Goal: Task Accomplishment & Management: Manage account settings

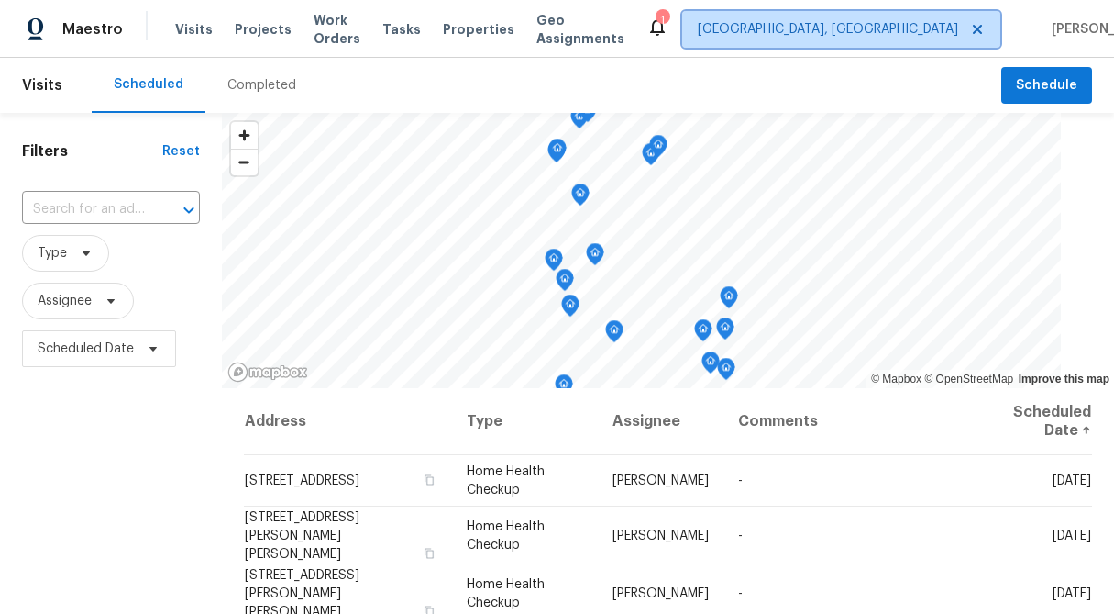
click at [844, 29] on span "[GEOGRAPHIC_DATA], [GEOGRAPHIC_DATA]" at bounding box center [828, 29] width 260 height 18
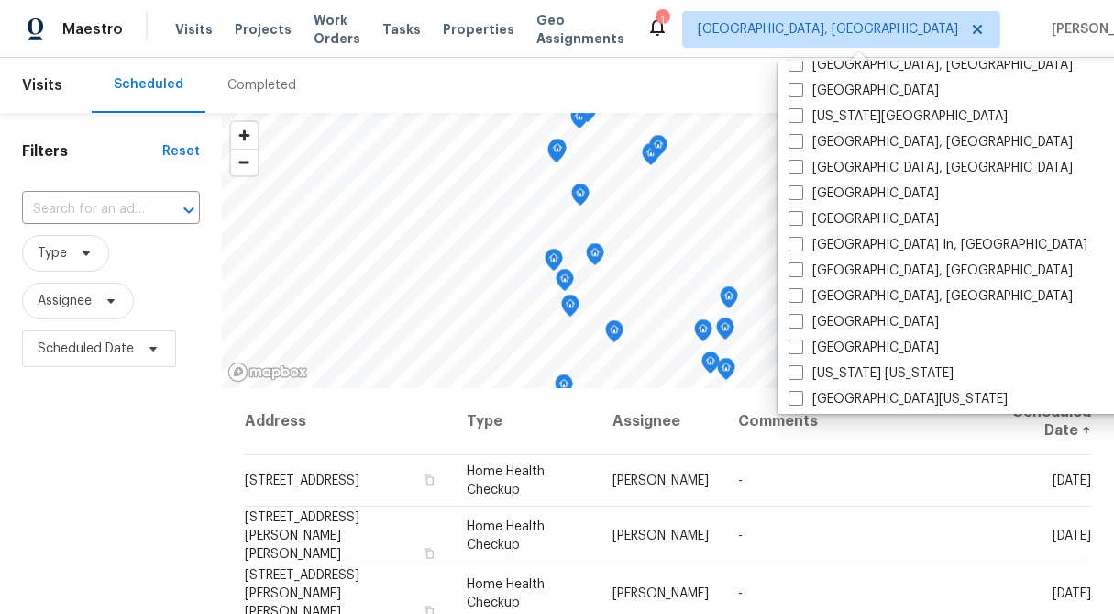
scroll to position [658, 0]
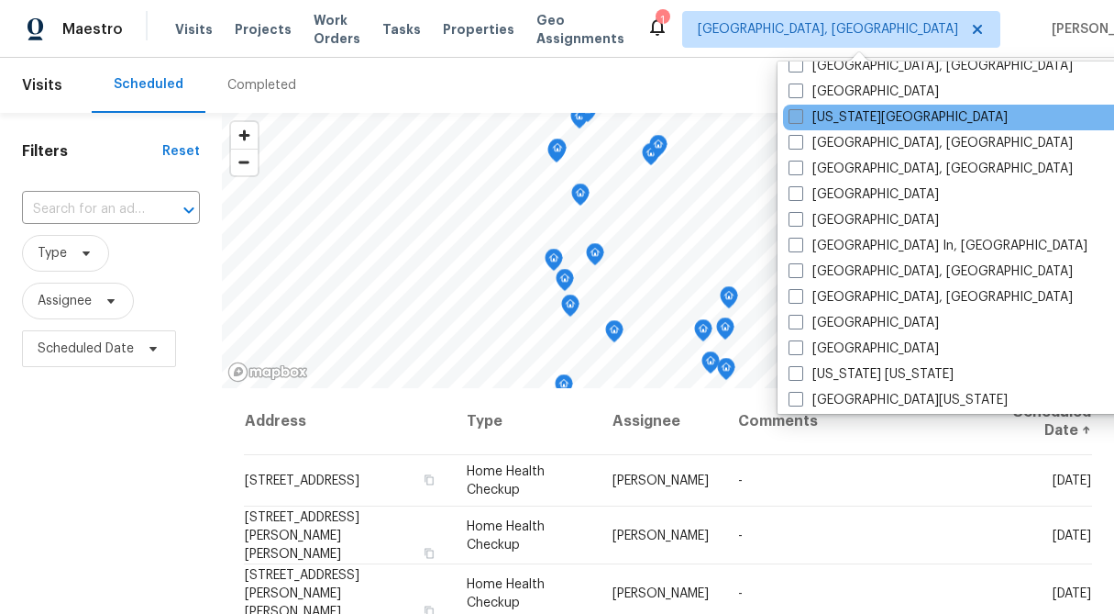
click at [800, 118] on span at bounding box center [796, 116] width 15 height 15
click at [800, 118] on input "Kansas City" at bounding box center [795, 114] width 12 height 12
checkbox input "true"
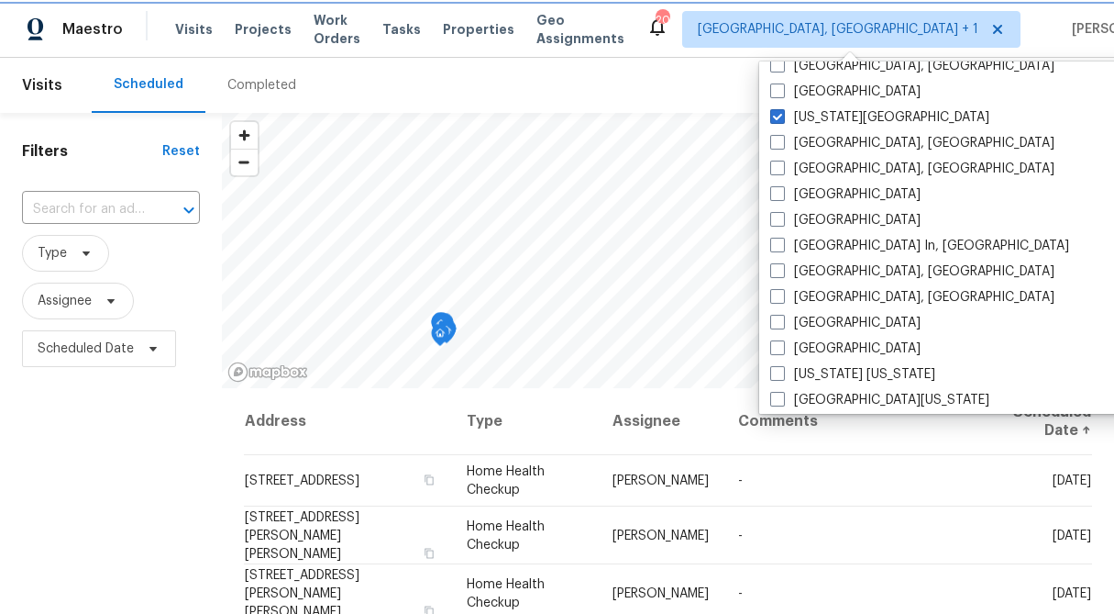
click at [803, 31] on span "Albuquerque, NM + 1" at bounding box center [838, 29] width 281 height 18
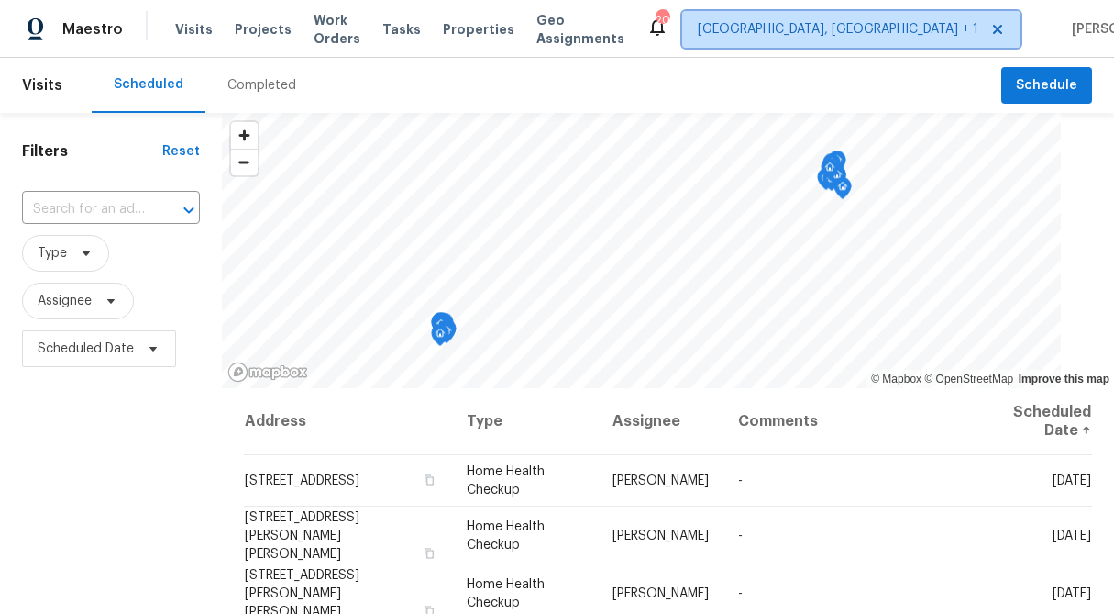
click at [803, 31] on span "Albuquerque, NM + 1" at bounding box center [838, 29] width 281 height 18
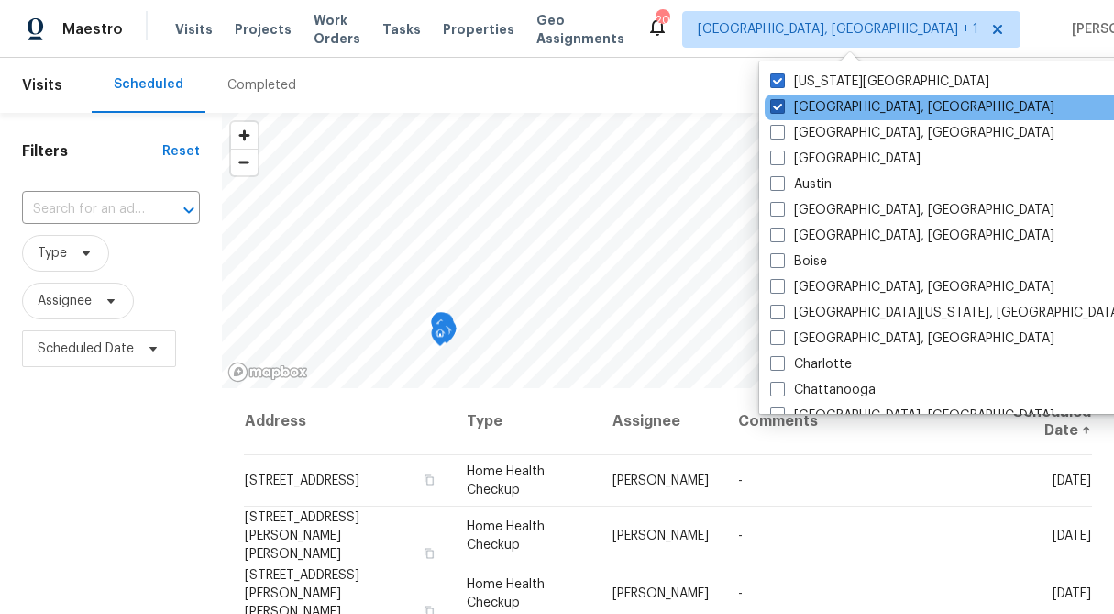
click at [774, 101] on span at bounding box center [777, 106] width 15 height 15
click at [774, 101] on input "Albuquerque, NM" at bounding box center [776, 104] width 12 height 12
checkbox input "false"
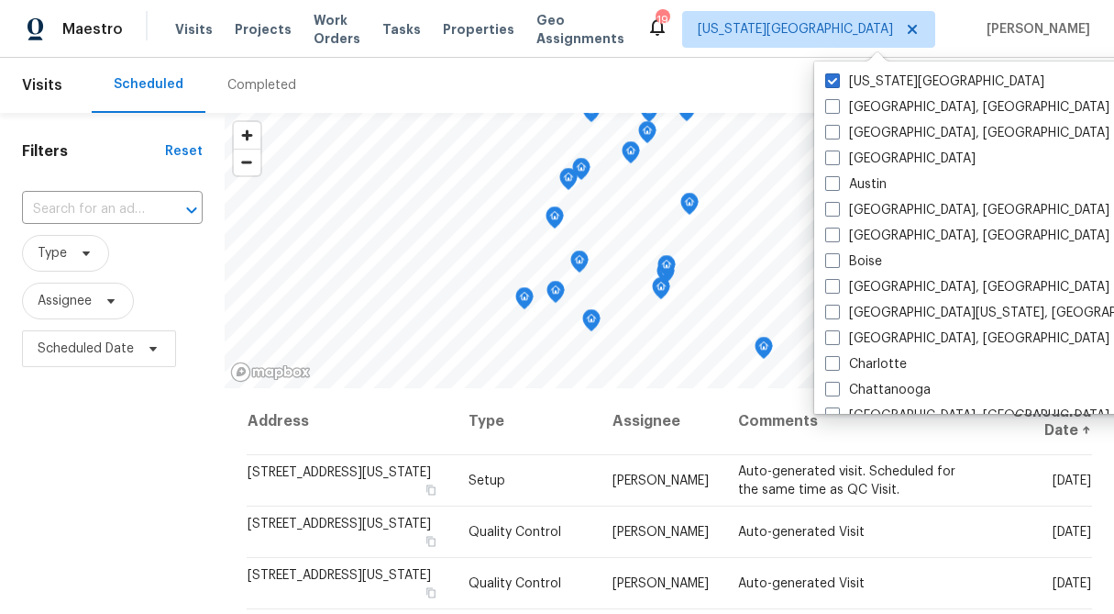
click at [477, 19] on div "Visits Projects Work Orders Tasks Properties Geo Assignments" at bounding box center [410, 29] width 471 height 37
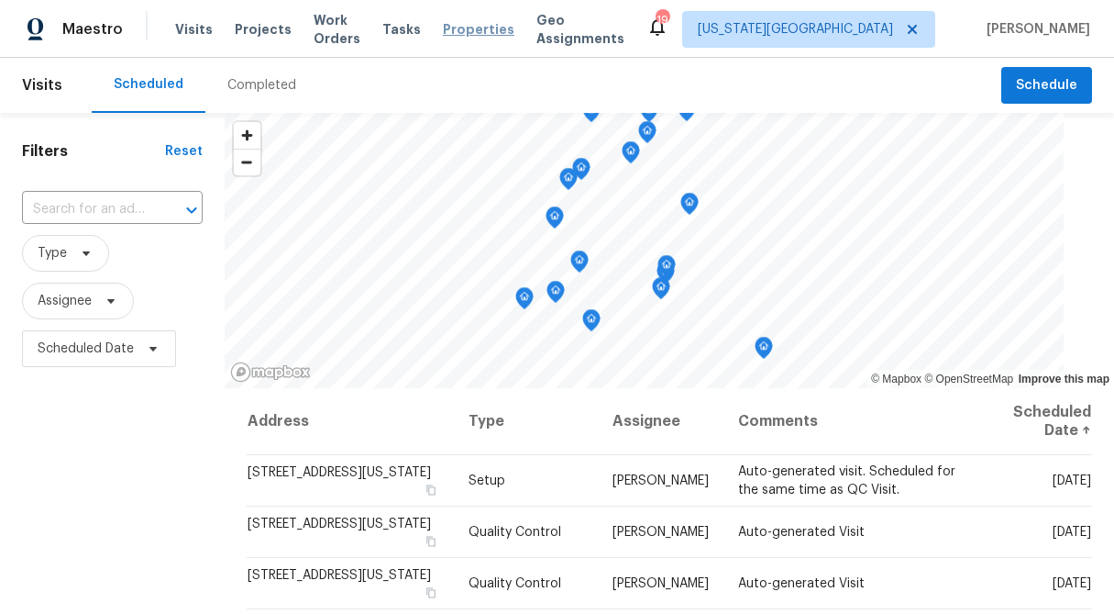
click at [484, 31] on span "Properties" at bounding box center [479, 29] width 72 height 18
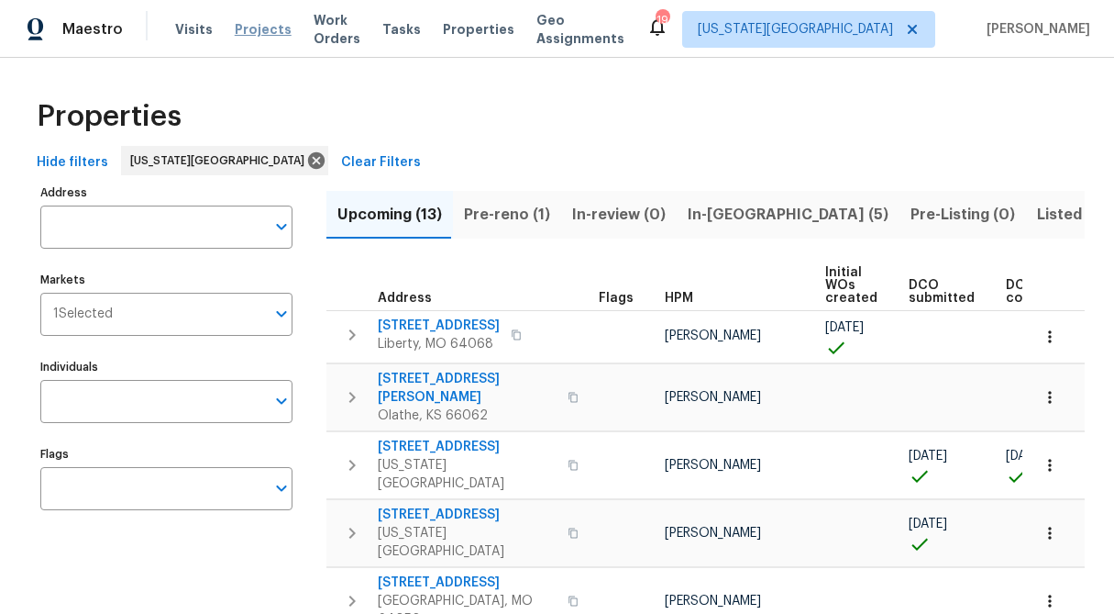
click at [237, 38] on span "Projects" at bounding box center [263, 29] width 57 height 18
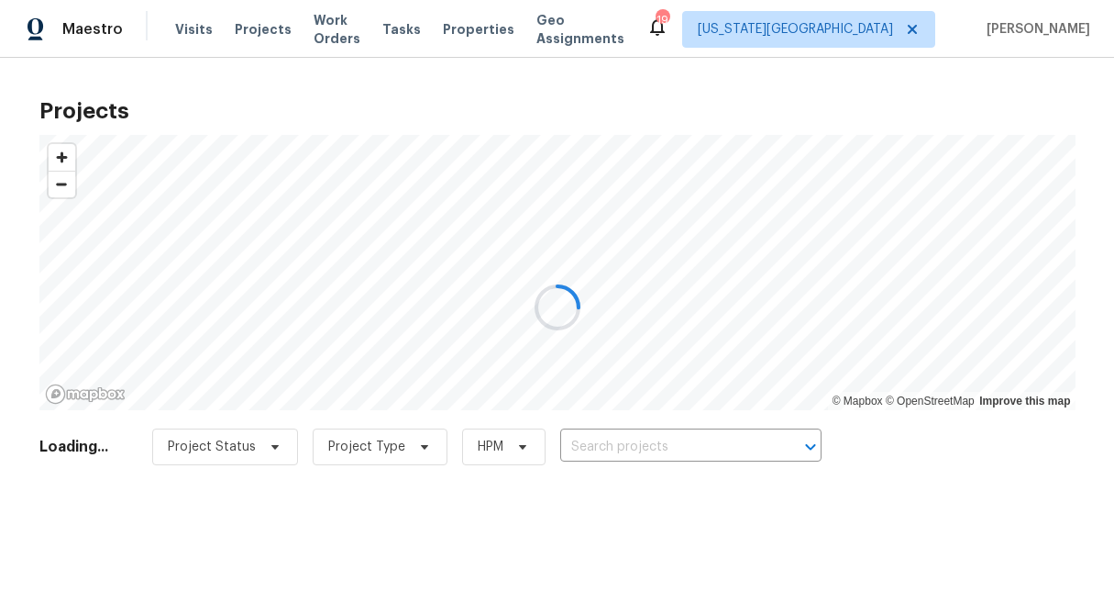
click at [599, 449] on div at bounding box center [557, 307] width 1114 height 614
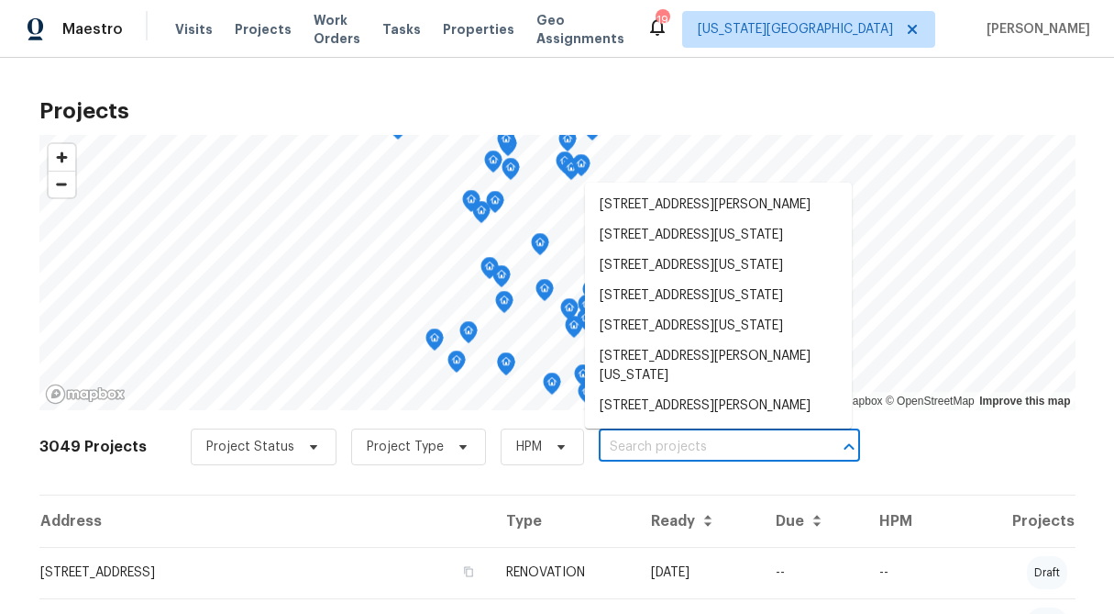
click at [626, 445] on input "text" at bounding box center [704, 447] width 210 height 28
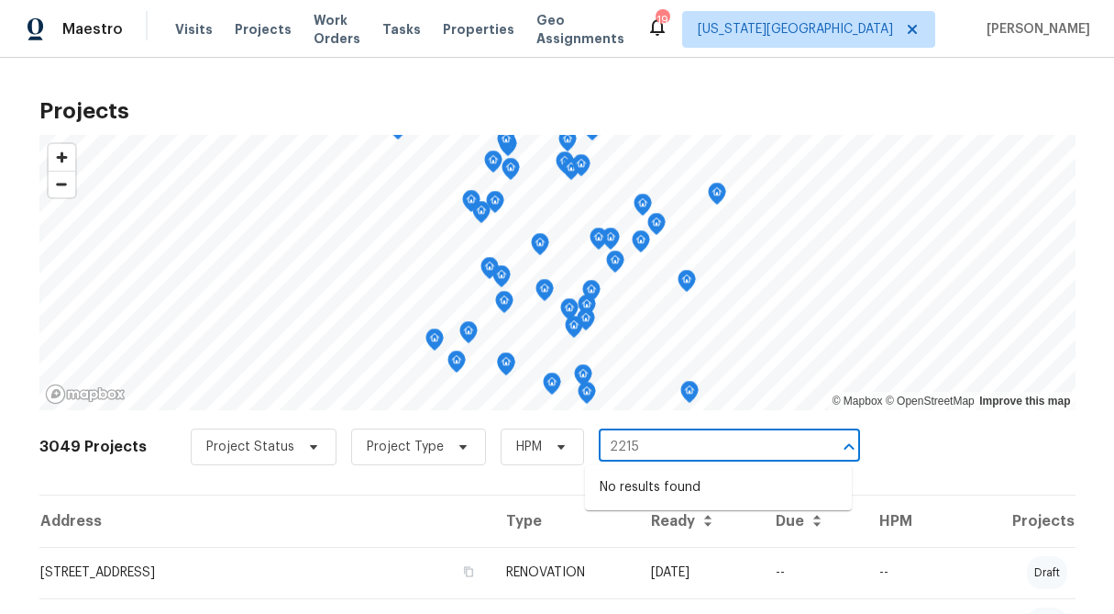
type input "2215"
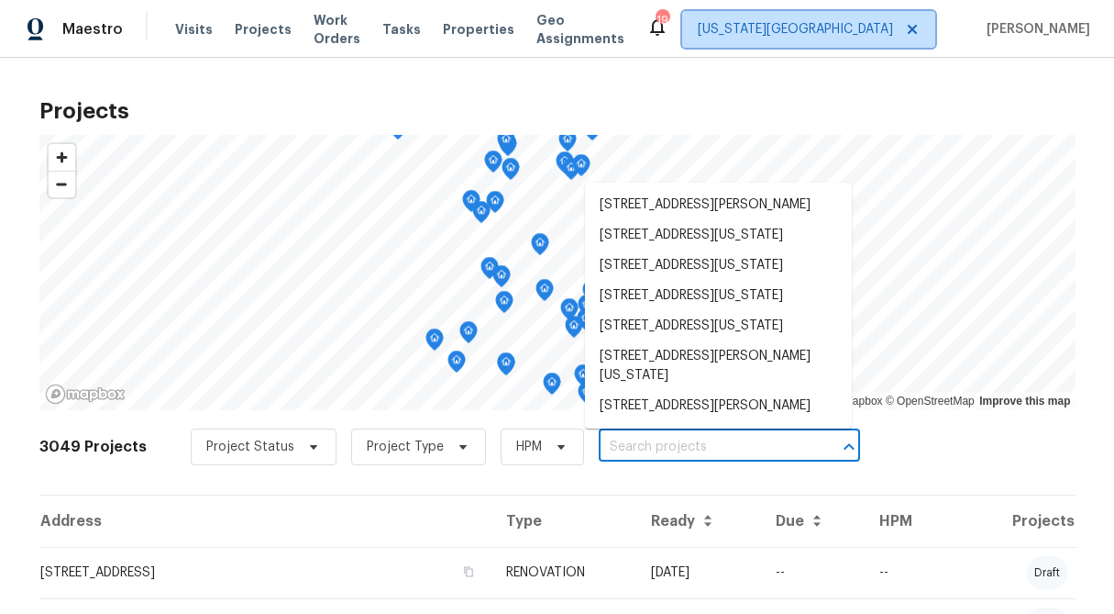
click at [901, 36] on span "Kansas City" at bounding box center [808, 29] width 253 height 37
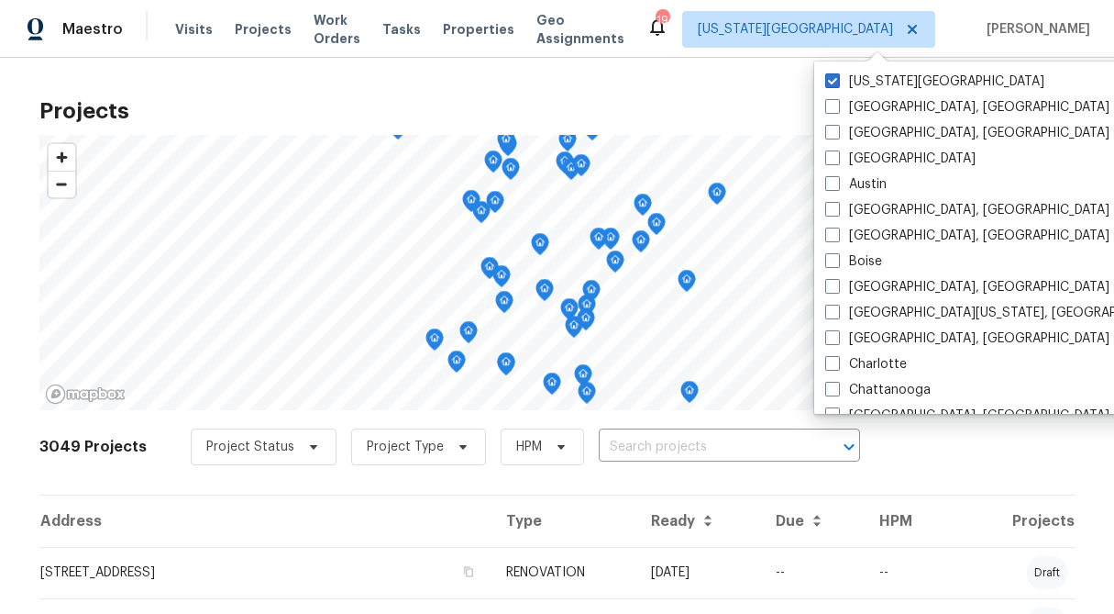
click at [708, 80] on div "Projects © Mapbox © OpenStreetMap Improve this map 3049 Projects Project Status…" at bounding box center [557, 336] width 1114 height 556
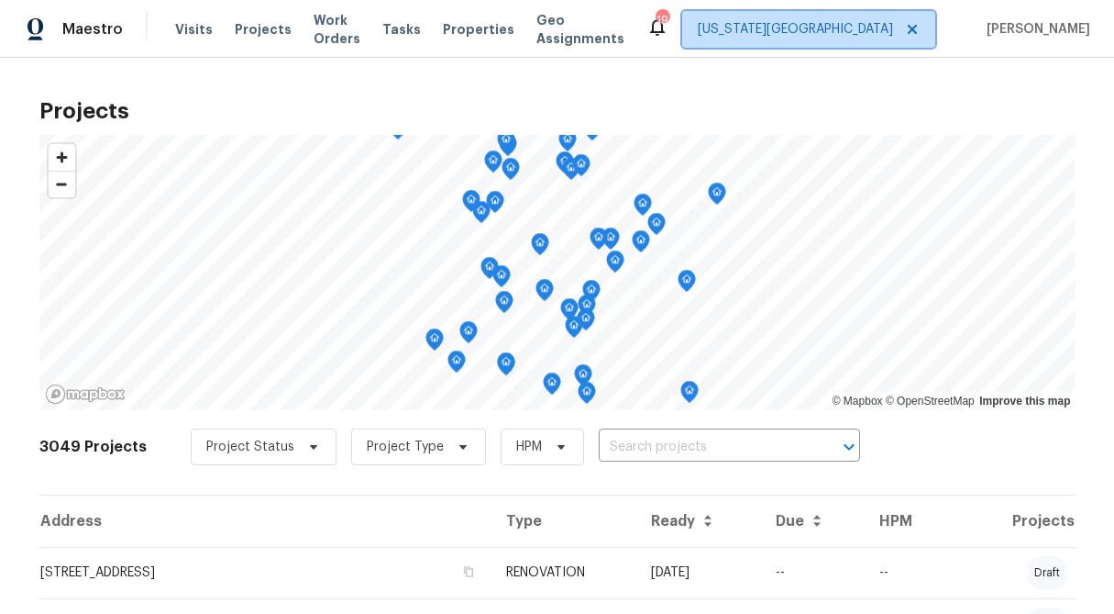
click at [853, 29] on span "Kansas City" at bounding box center [795, 29] width 195 height 18
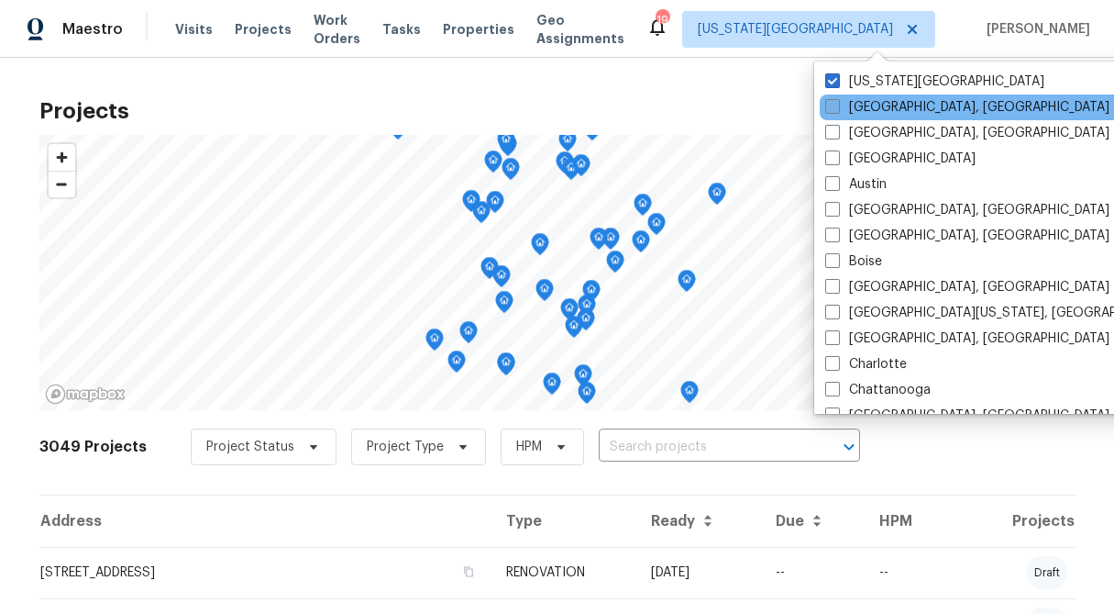
click at [833, 107] on span at bounding box center [832, 106] width 15 height 15
click at [833, 107] on input "Albuquerque, NM" at bounding box center [831, 104] width 12 height 12
checkbox input "true"
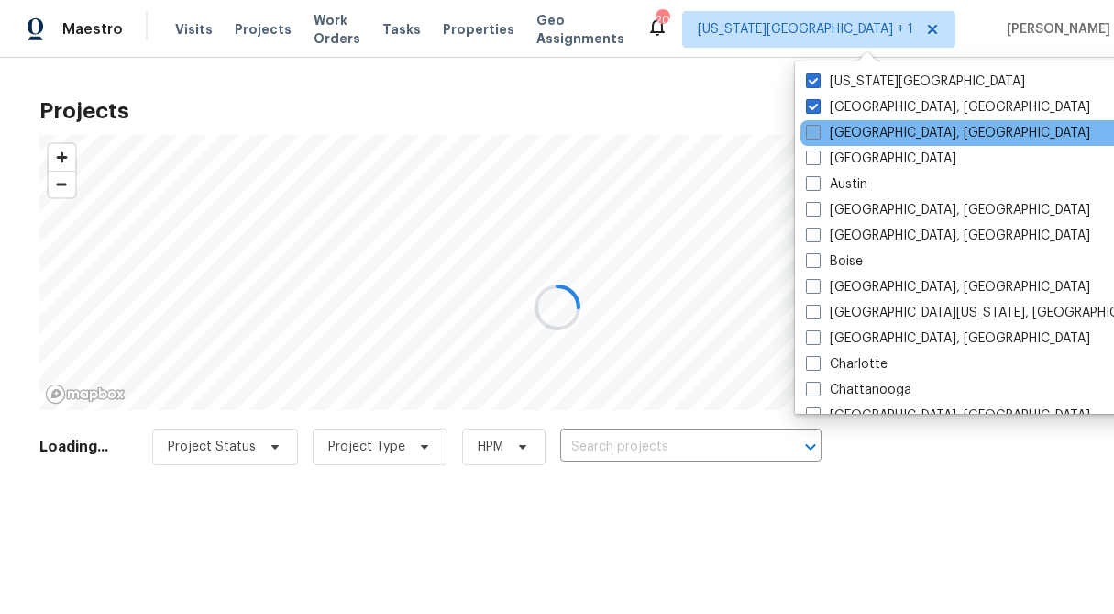
click at [815, 127] on span at bounding box center [813, 132] width 15 height 15
click at [815, 127] on input "Asheville, NC" at bounding box center [812, 130] width 12 height 12
checkbox input "true"
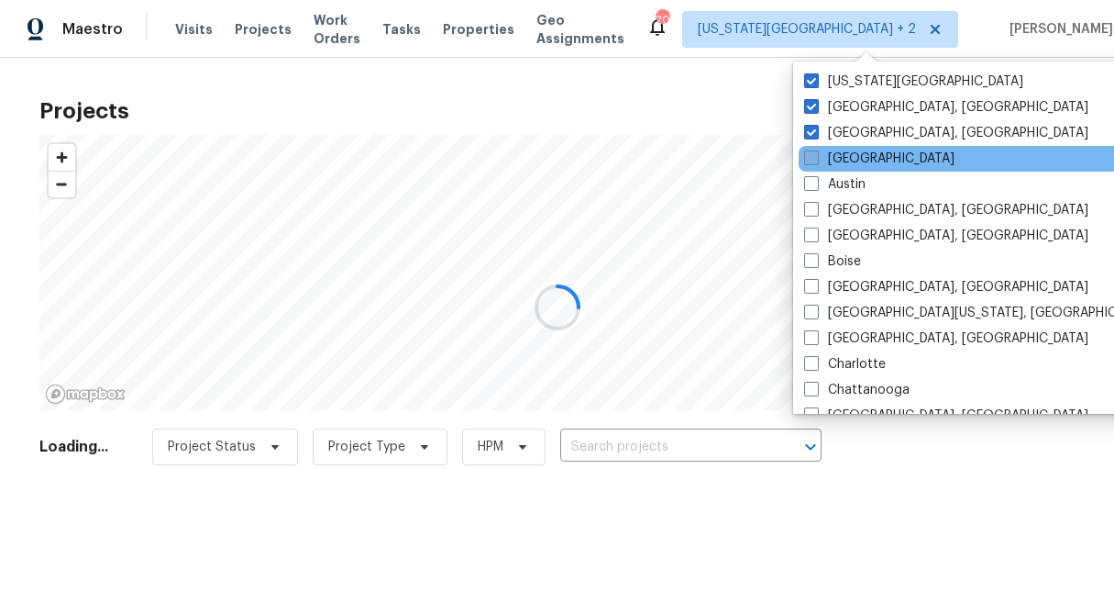
click at [814, 150] on span at bounding box center [811, 157] width 15 height 15
click at [814, 150] on input "Atlanta" at bounding box center [810, 155] width 12 height 12
checkbox input "true"
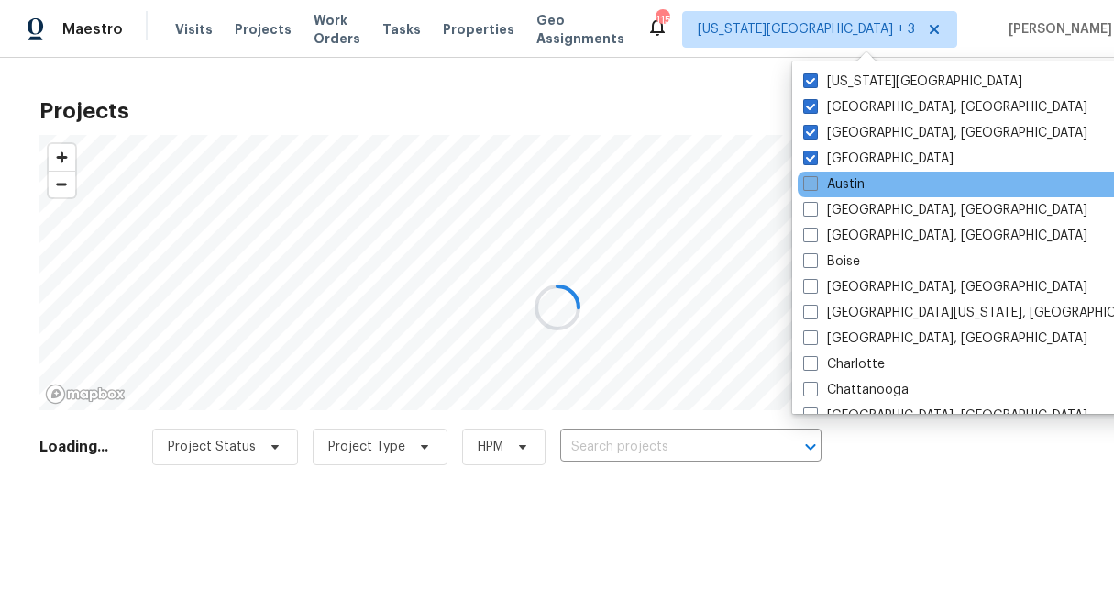
click at [812, 177] on span at bounding box center [810, 183] width 15 height 15
click at [812, 177] on input "Austin" at bounding box center [809, 181] width 12 height 12
checkbox input "true"
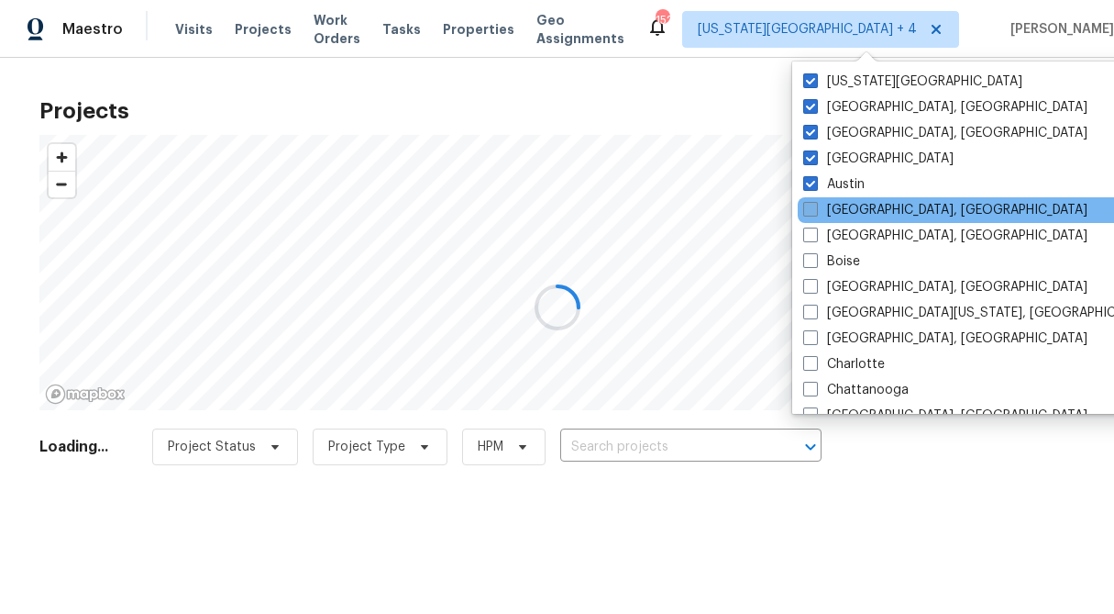
click at [806, 215] on span at bounding box center [810, 209] width 15 height 15
click at [806, 213] on input "Baltimore, MD" at bounding box center [809, 207] width 12 height 12
checkbox input "true"
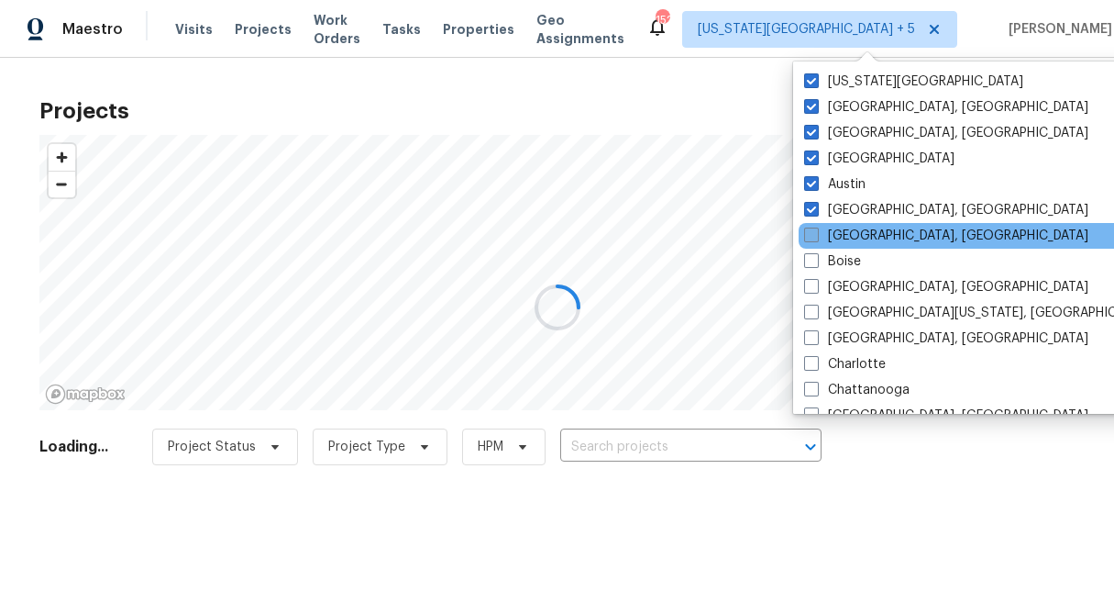
click at [810, 234] on span at bounding box center [811, 234] width 15 height 15
click at [810, 234] on input "Birmingham, AL" at bounding box center [810, 233] width 12 height 12
checkbox input "true"
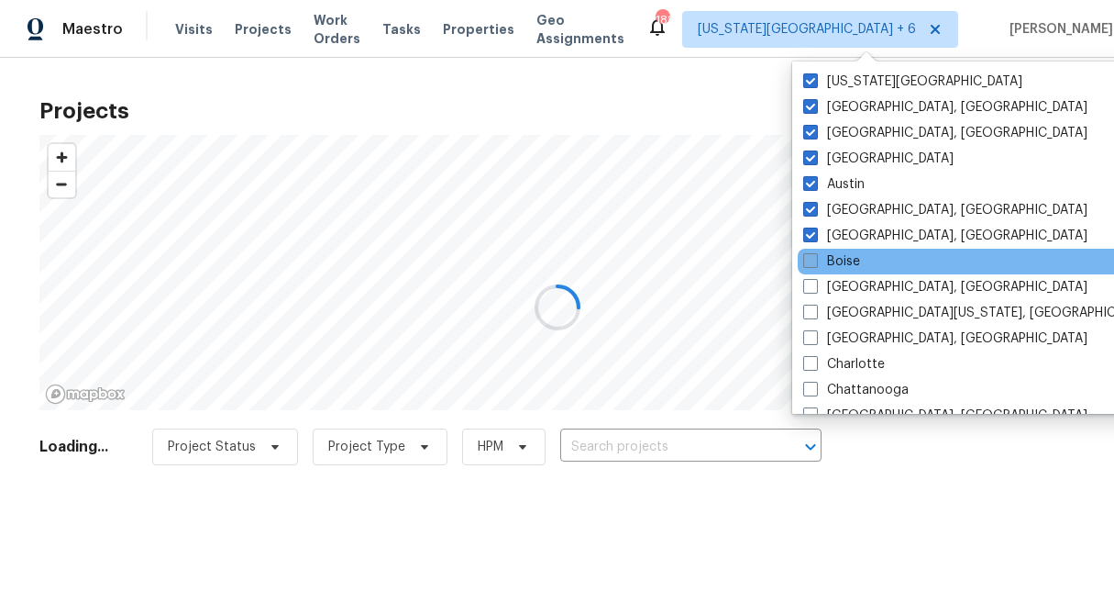
click at [811, 254] on span at bounding box center [810, 260] width 15 height 15
click at [811, 254] on input "Boise" at bounding box center [809, 258] width 12 height 12
checkbox input "true"
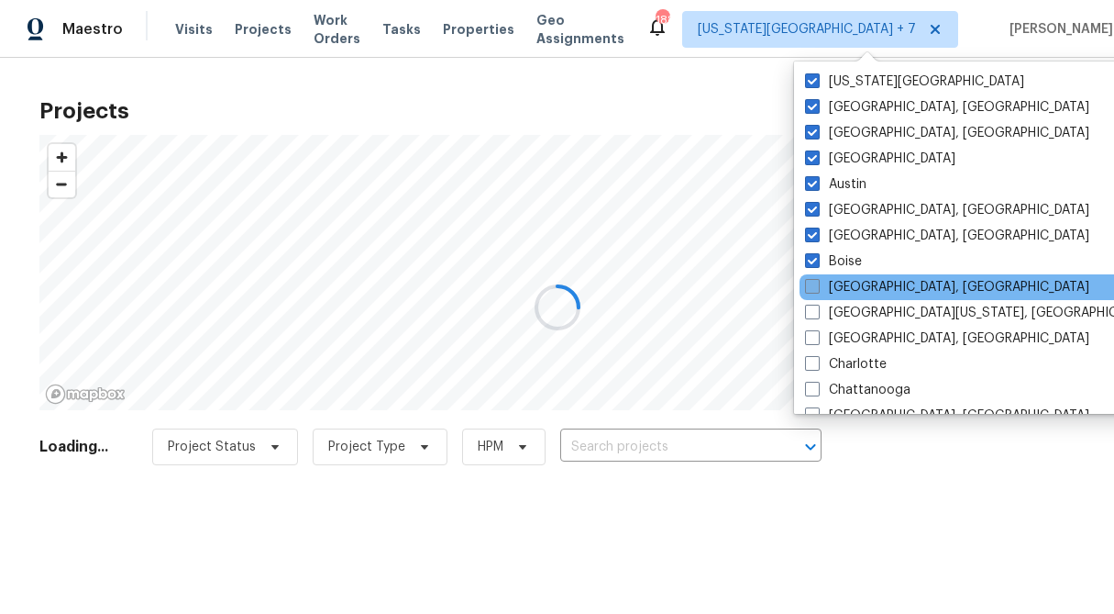
click at [811, 282] on span at bounding box center [812, 286] width 15 height 15
click at [811, 282] on input "Boston, MA" at bounding box center [811, 284] width 12 height 12
checkbox input "true"
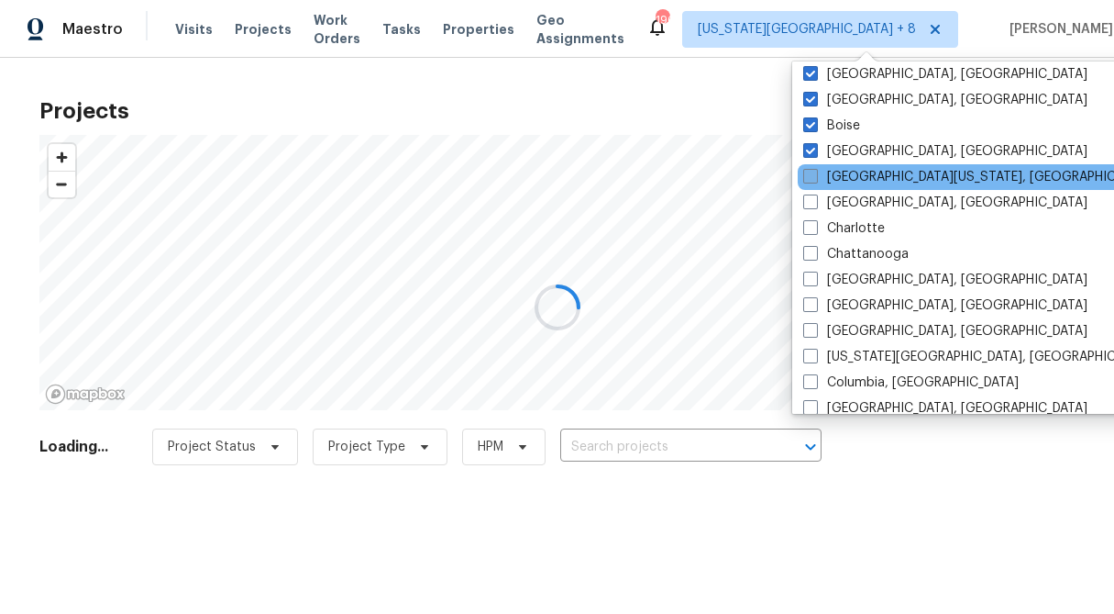
click at [811, 173] on span at bounding box center [810, 176] width 15 height 15
click at [811, 173] on input "Central California, CA" at bounding box center [809, 174] width 12 height 12
checkbox input "true"
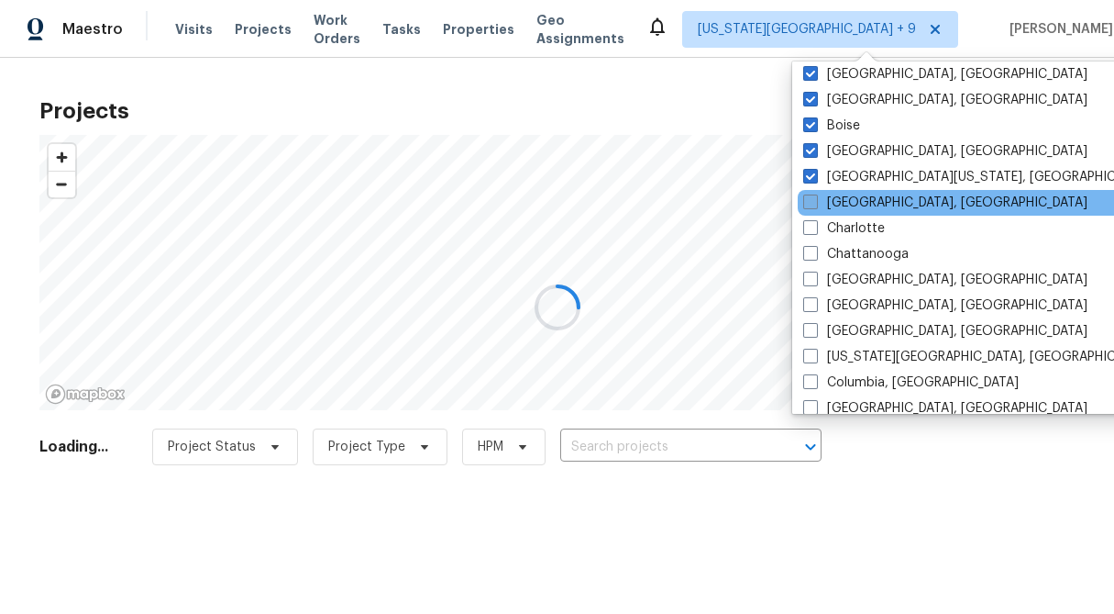
click at [814, 203] on span at bounding box center [810, 201] width 15 height 15
click at [814, 203] on input "Charleston, SC" at bounding box center [809, 200] width 12 height 12
checkbox input "true"
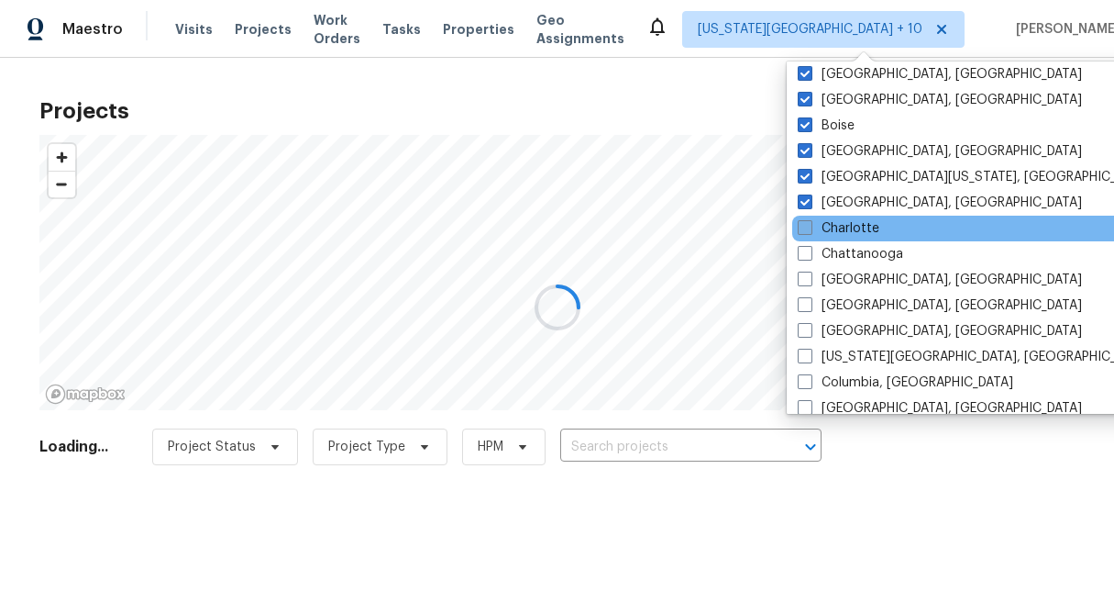
click at [804, 227] on span at bounding box center [805, 227] width 15 height 15
click at [804, 227] on input "Charlotte" at bounding box center [804, 225] width 12 height 12
checkbox input "true"
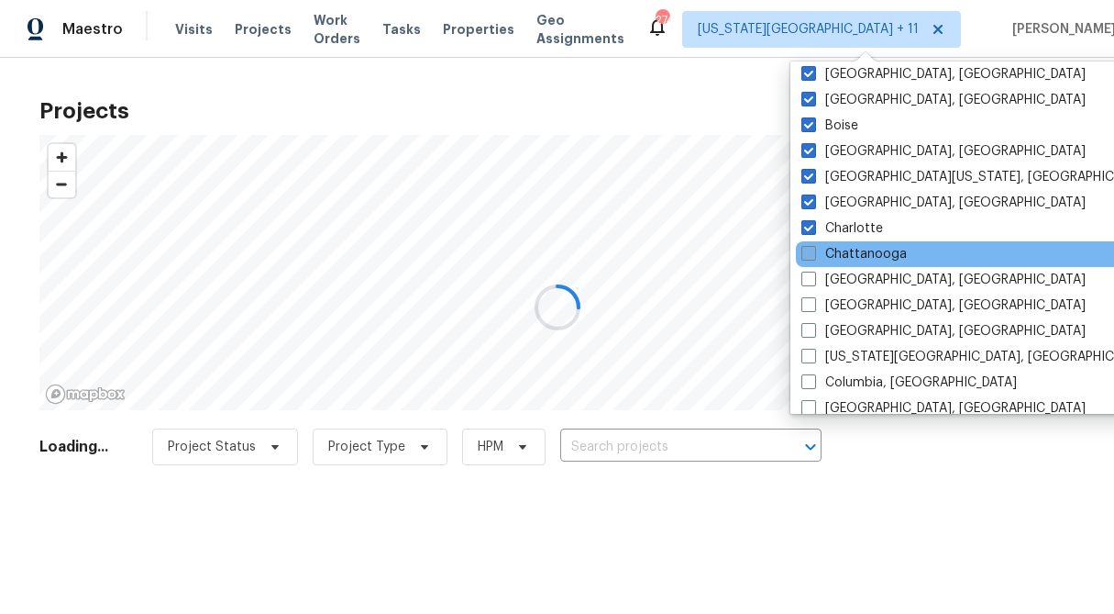
click at [811, 249] on span at bounding box center [809, 253] width 15 height 15
click at [811, 249] on input "Chattanooga" at bounding box center [808, 251] width 12 height 12
checkbox input "true"
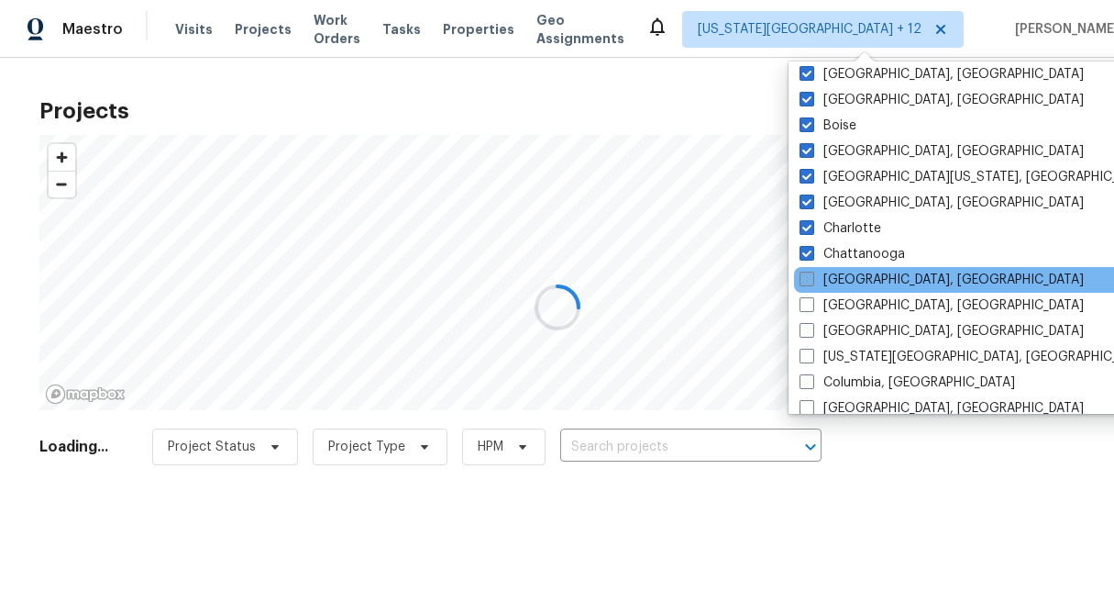
click at [810, 279] on span at bounding box center [807, 278] width 15 height 15
click at [810, 279] on input "Chicago, IL" at bounding box center [806, 277] width 12 height 12
checkbox input "true"
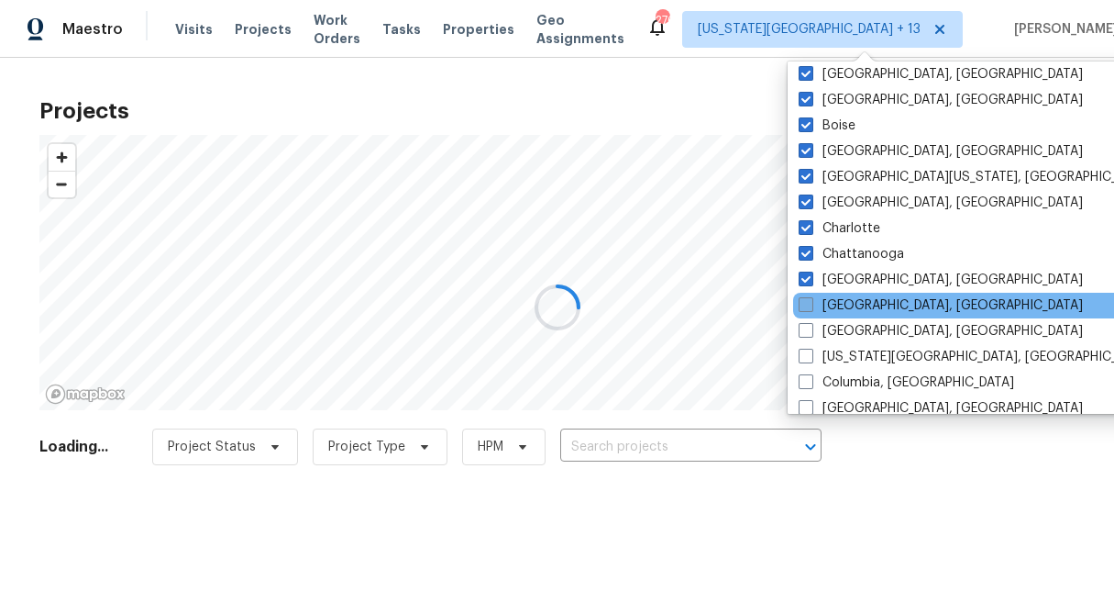
click at [807, 305] on span at bounding box center [806, 304] width 15 height 15
click at [807, 305] on input "Cincinnati, OH" at bounding box center [805, 302] width 12 height 12
checkbox input "true"
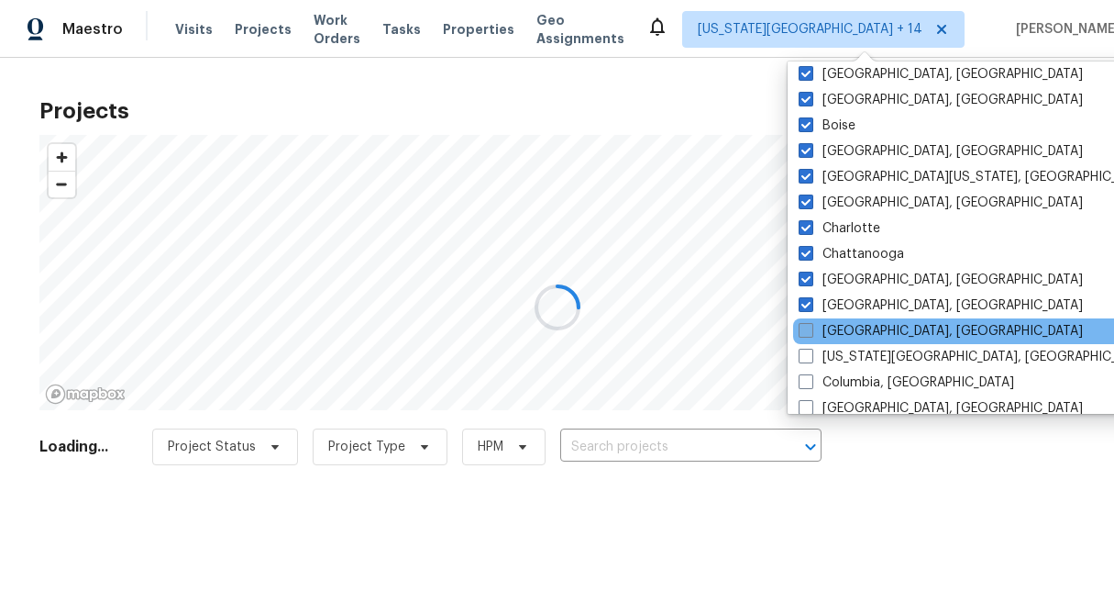
click at [807, 329] on span at bounding box center [806, 330] width 15 height 15
click at [807, 329] on input "Cleveland, OH" at bounding box center [805, 328] width 12 height 12
checkbox input "true"
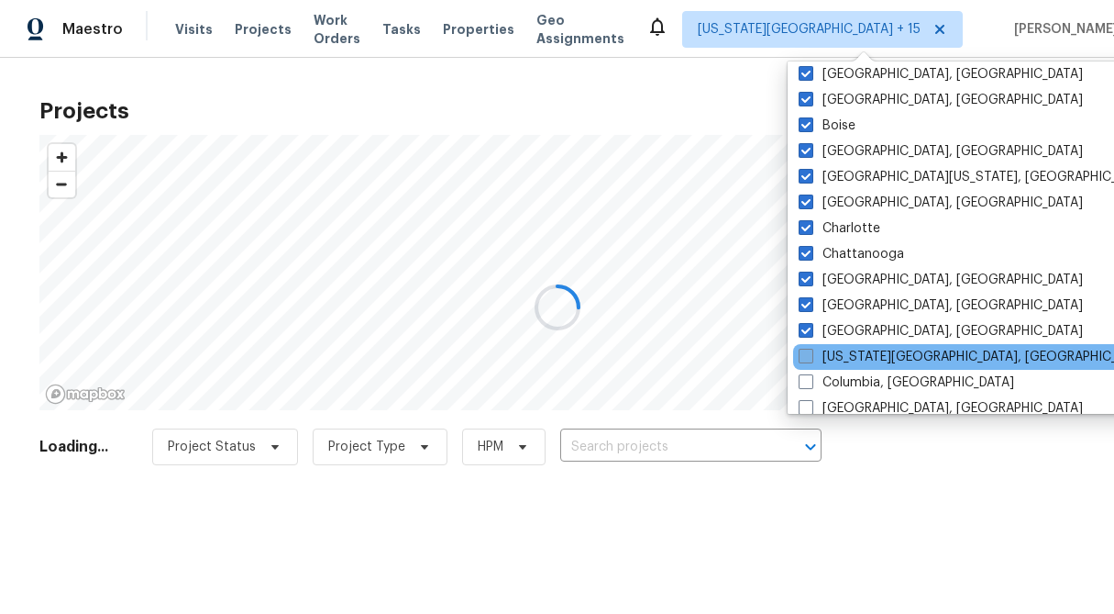
click at [806, 349] on span at bounding box center [806, 356] width 15 height 15
click at [806, 349] on input "Colorado Springs, CO" at bounding box center [805, 354] width 12 height 12
checkbox input "true"
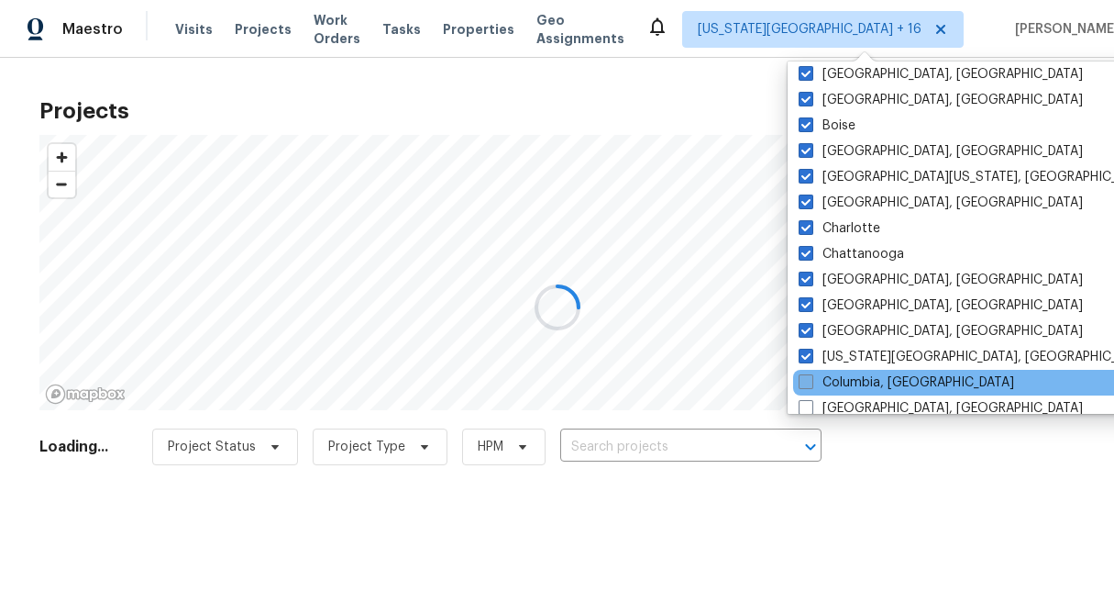
click at [807, 382] on span at bounding box center [806, 381] width 15 height 15
click at [807, 382] on input "Columbia, SC" at bounding box center [805, 379] width 12 height 12
checkbox input "true"
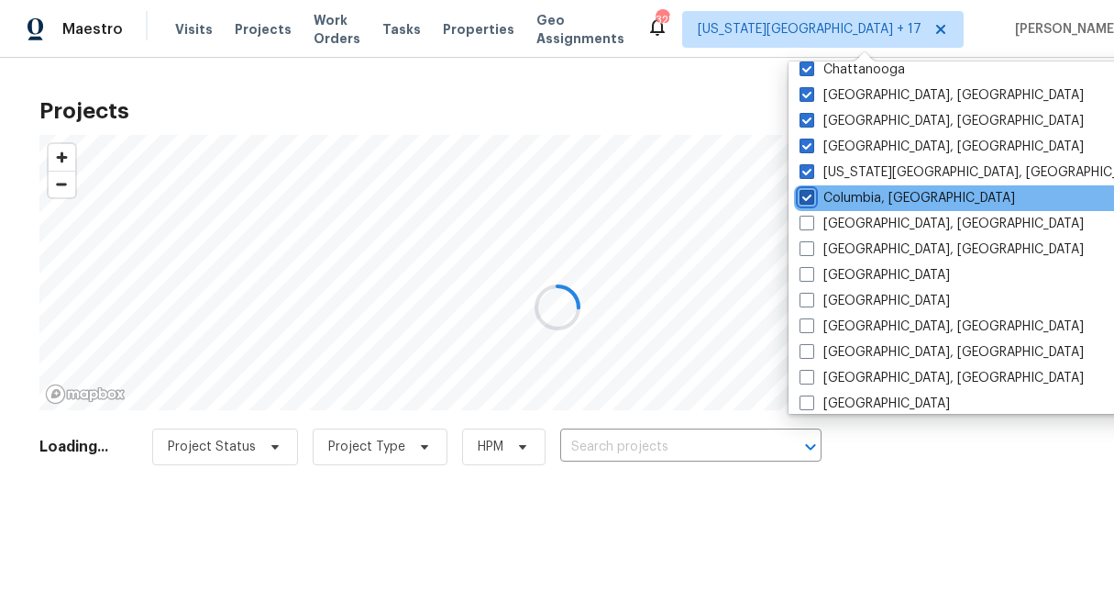
scroll to position [338, 0]
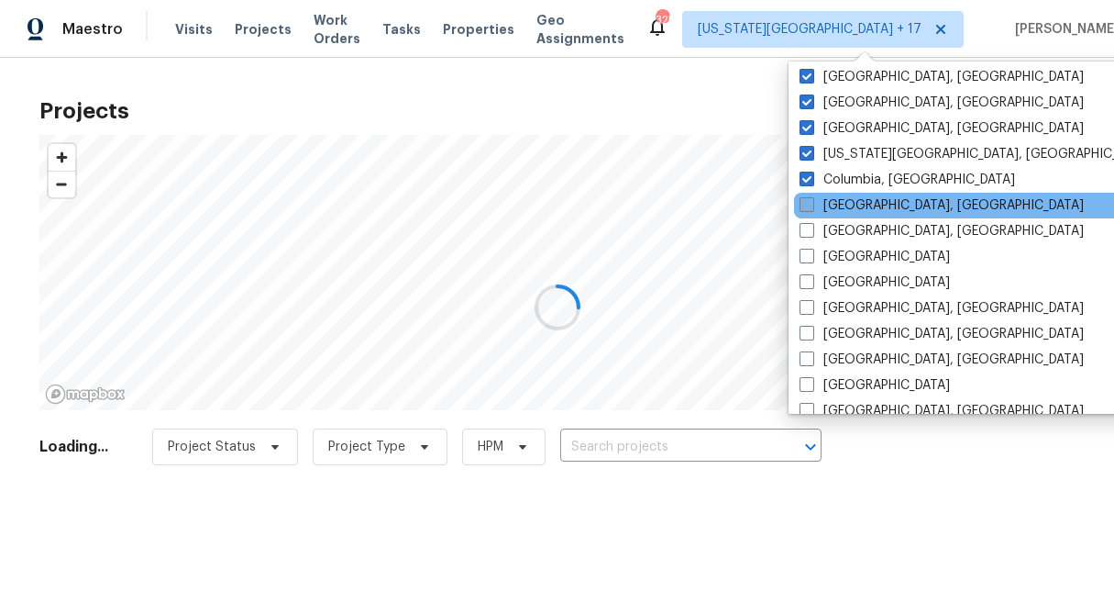
click at [804, 211] on span at bounding box center [807, 204] width 15 height 15
click at [804, 208] on input "Columbus, OH" at bounding box center [806, 202] width 12 height 12
checkbox input "true"
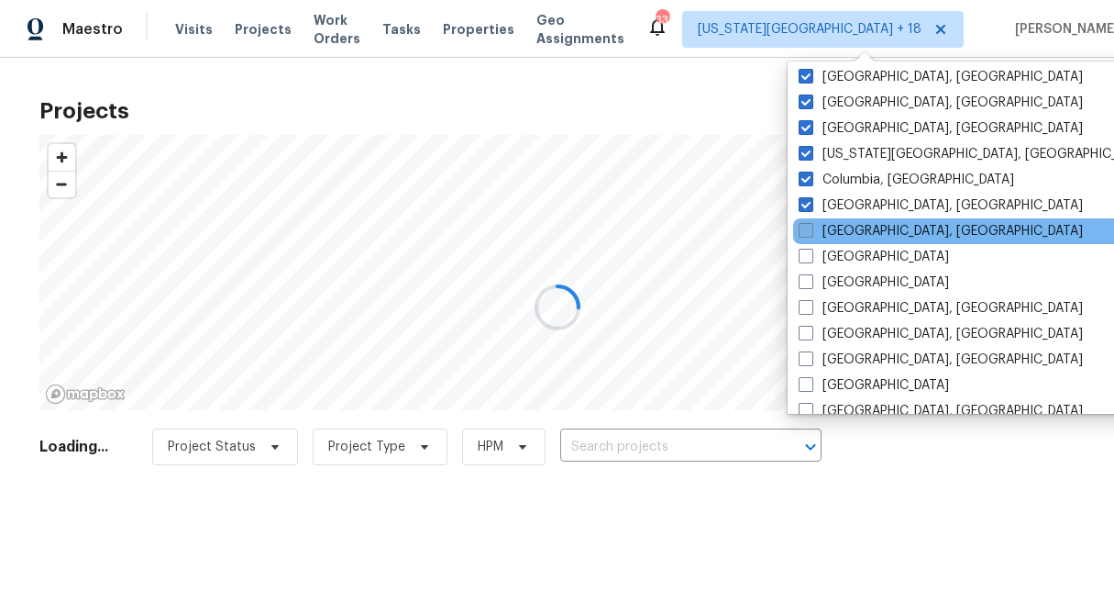
click at [806, 233] on span at bounding box center [806, 230] width 15 height 15
click at [806, 233] on input "Corpus Christi, TX" at bounding box center [805, 228] width 12 height 12
checkbox input "true"
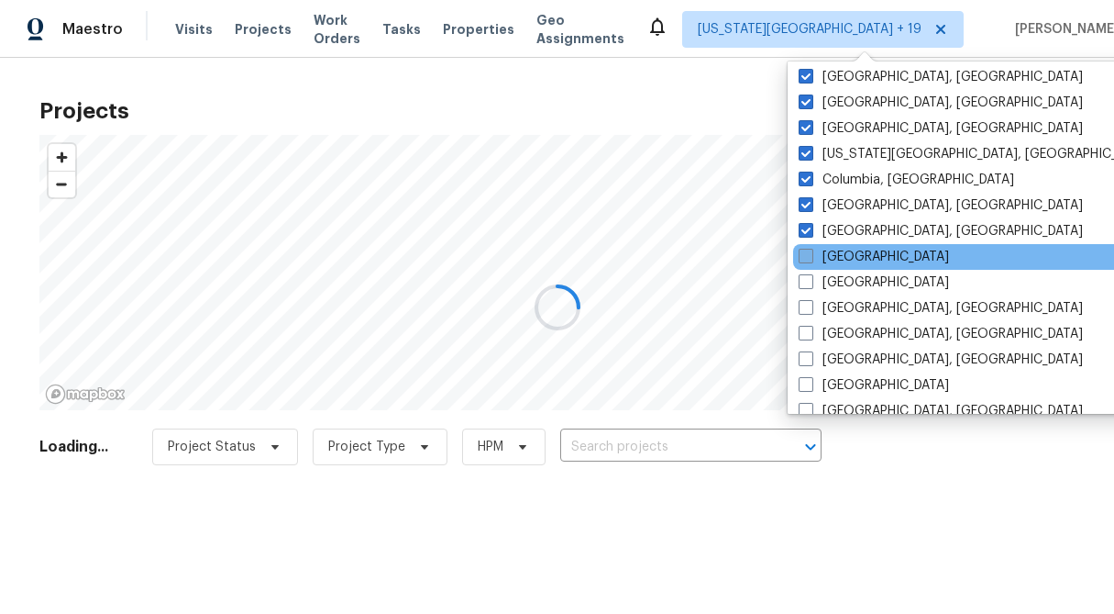
click at [808, 265] on label "Dallas" at bounding box center [874, 257] width 150 height 18
click at [808, 260] on input "Dallas" at bounding box center [805, 254] width 12 height 12
checkbox input "true"
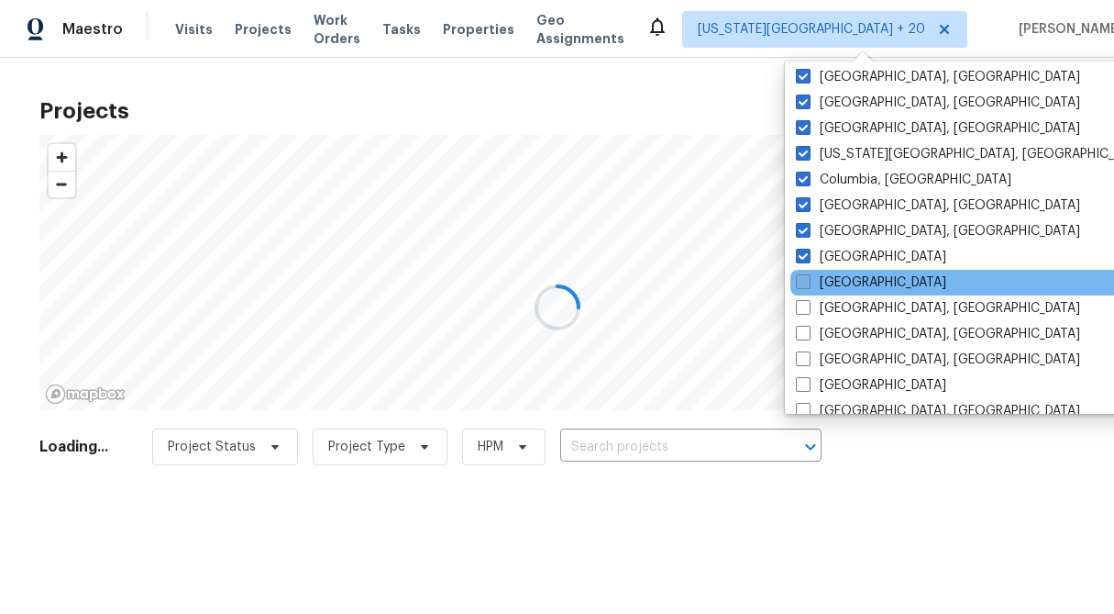
click at [806, 282] on span at bounding box center [803, 281] width 15 height 15
click at [806, 282] on input "Denver" at bounding box center [802, 279] width 12 height 12
checkbox input "true"
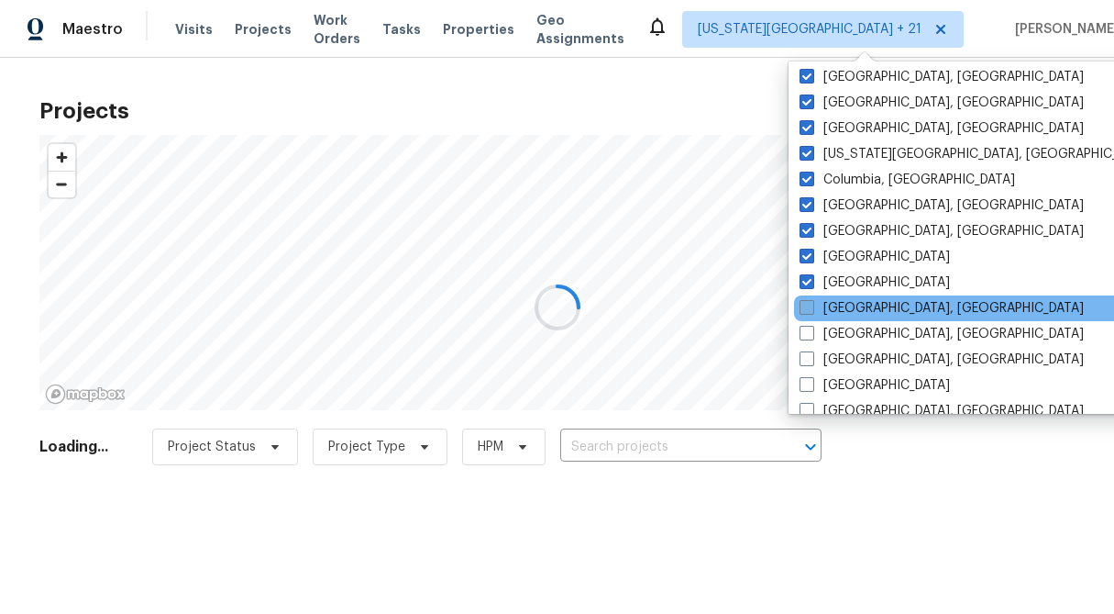
click at [805, 310] on span at bounding box center [807, 307] width 15 height 15
click at [805, 310] on input "Detroit, MI" at bounding box center [806, 305] width 12 height 12
checkbox input "true"
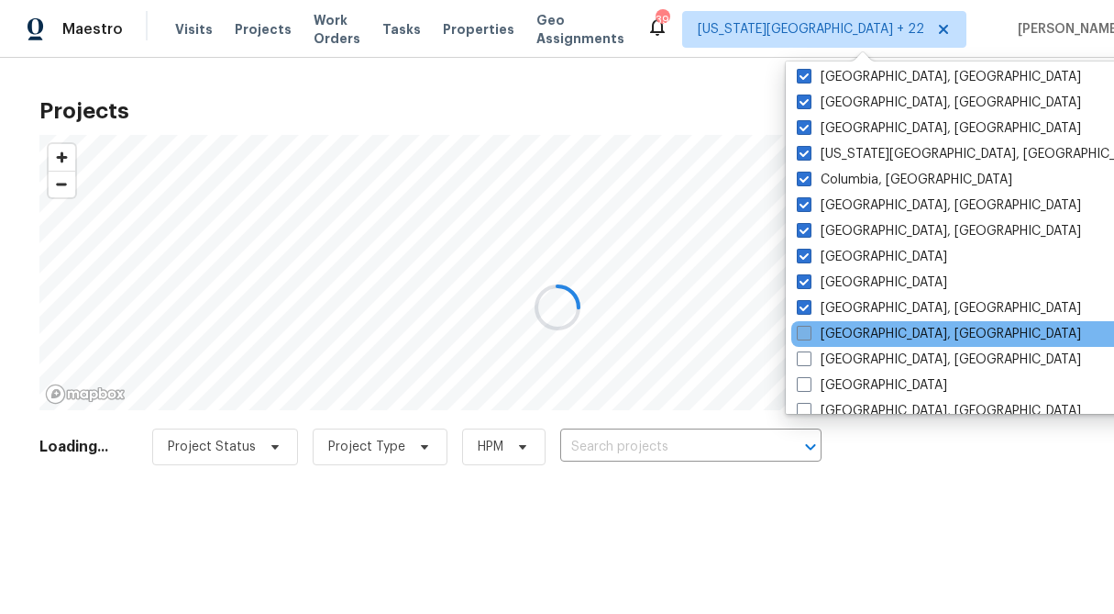
click at [809, 332] on span at bounding box center [804, 333] width 15 height 15
click at [809, 332] on input "Greensboro, NC" at bounding box center [803, 331] width 12 height 12
checkbox input "true"
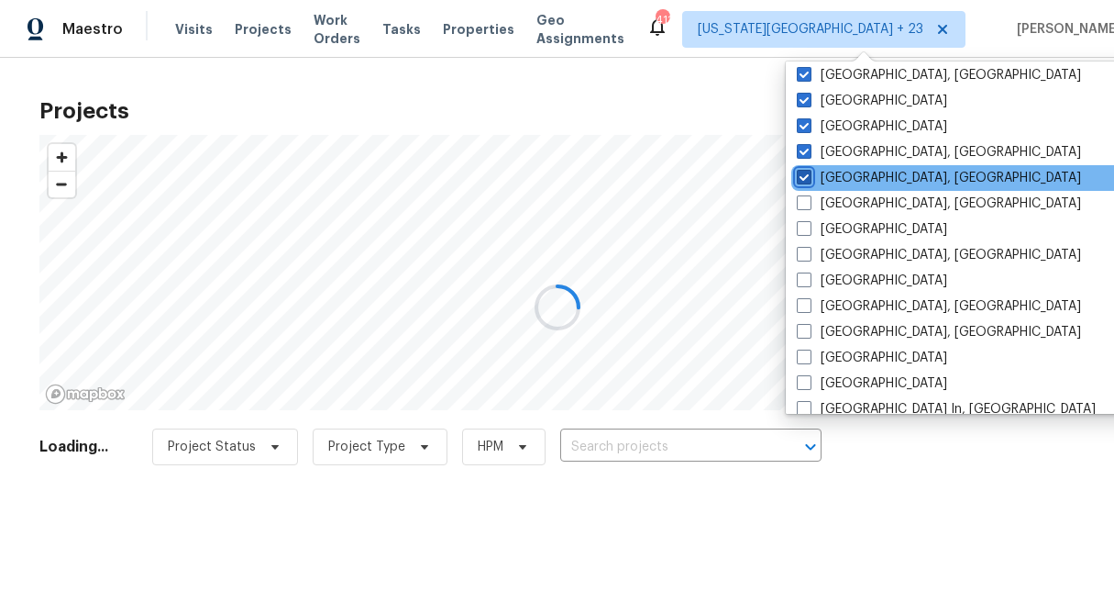
scroll to position [501, 0]
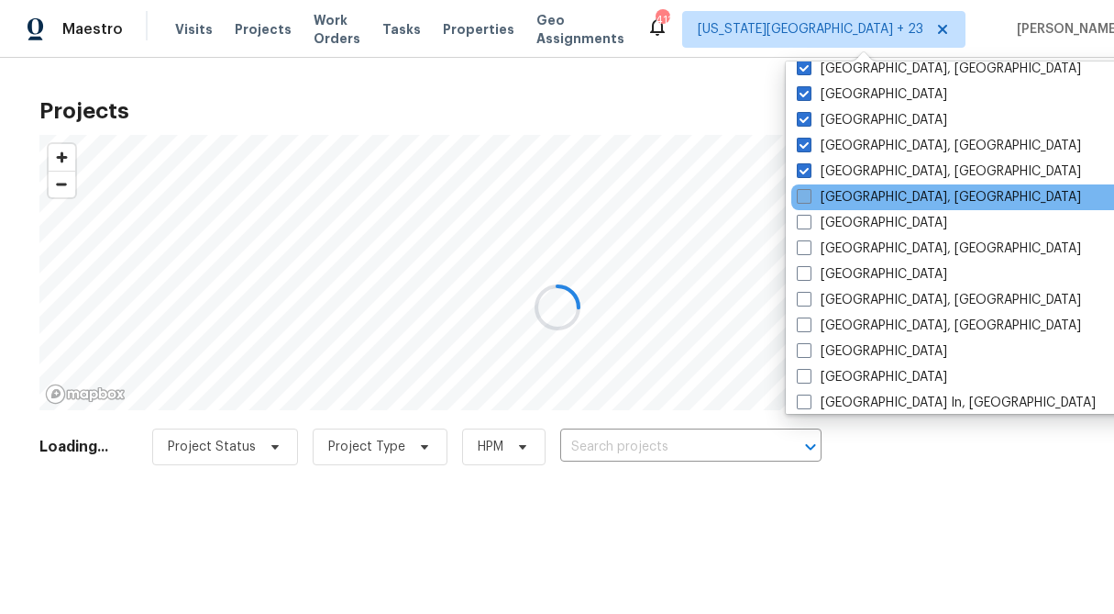
click at [805, 194] on span at bounding box center [804, 196] width 15 height 15
click at [805, 194] on input "Greenville, SC" at bounding box center [803, 194] width 12 height 12
checkbox input "true"
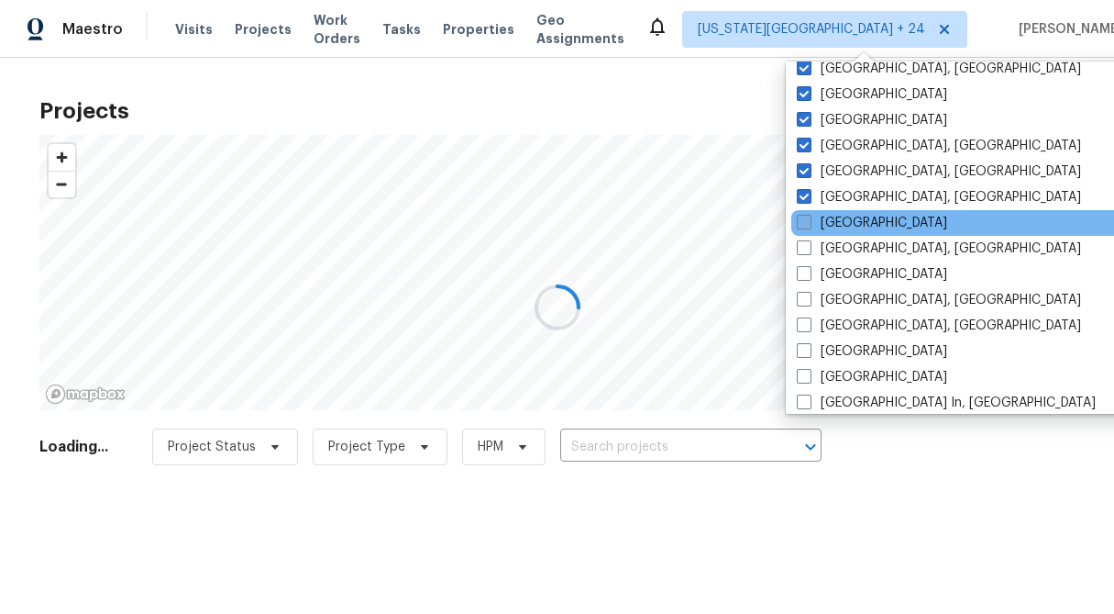
click at [803, 229] on label "Houston" at bounding box center [872, 223] width 150 height 18
click at [803, 226] on input "Houston" at bounding box center [803, 220] width 12 height 12
checkbox input "true"
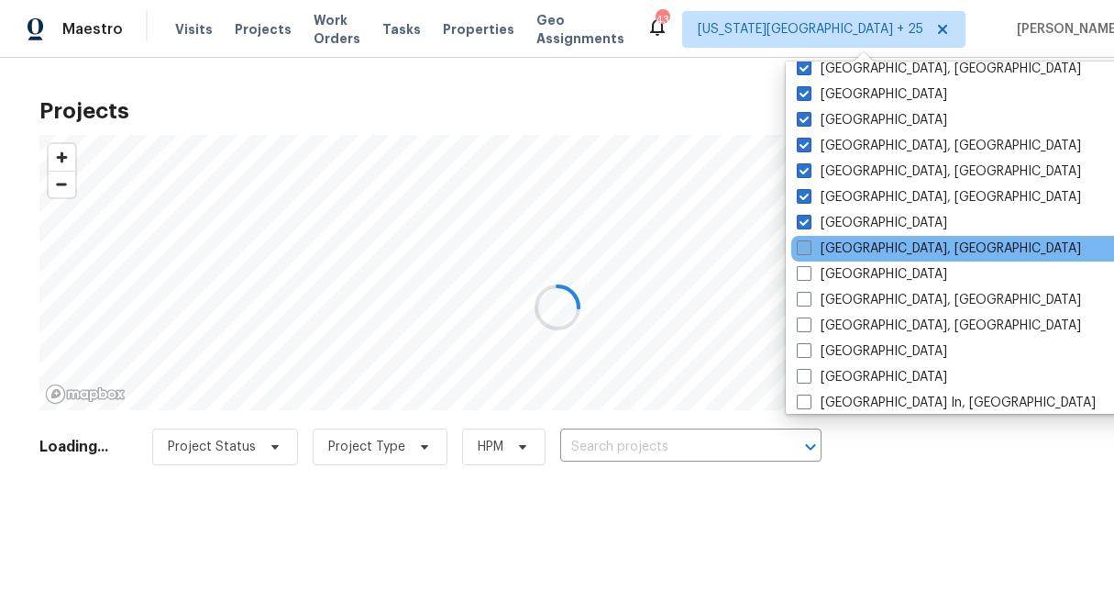
click at [803, 246] on span at bounding box center [804, 247] width 15 height 15
click at [803, 246] on input "Indianapolis, IN" at bounding box center [803, 245] width 12 height 12
checkbox input "true"
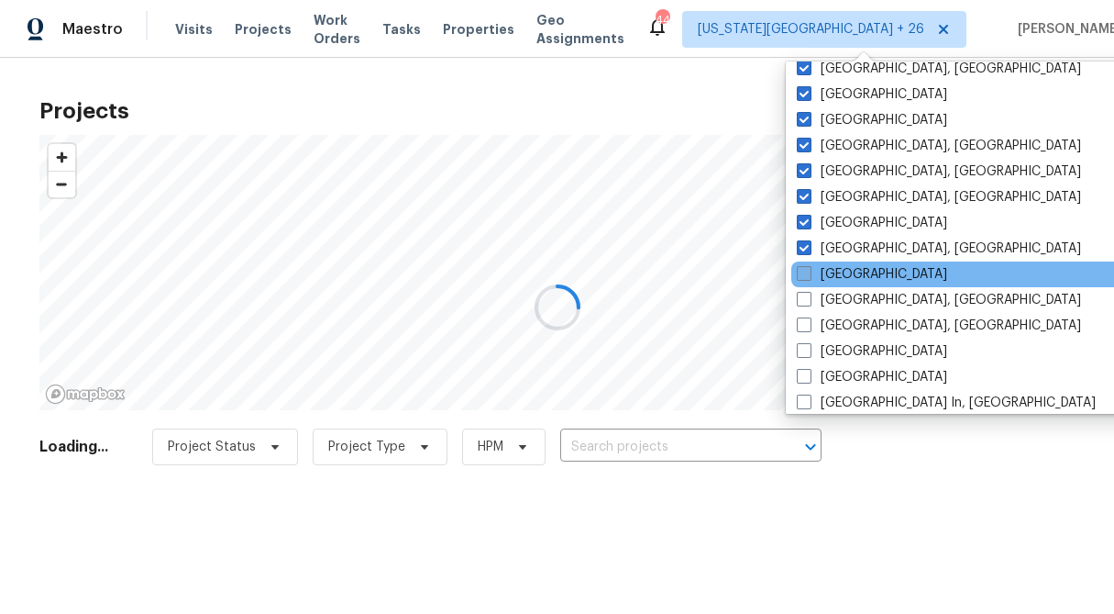
click at [802, 273] on span at bounding box center [804, 273] width 15 height 15
click at [802, 273] on input "Jacksonville" at bounding box center [803, 271] width 12 height 12
checkbox input "true"
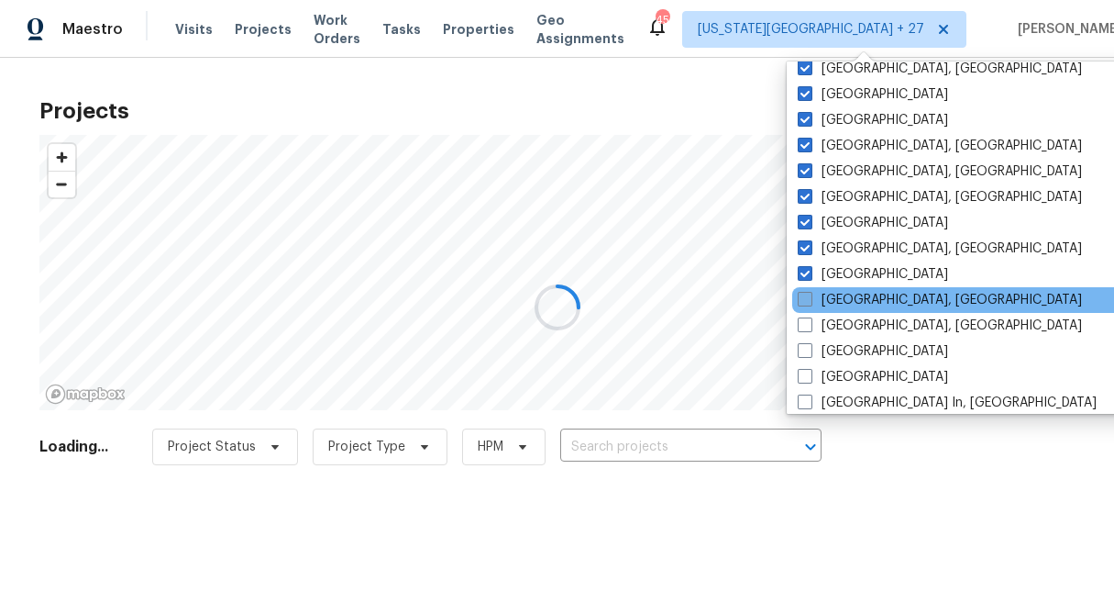
click at [805, 299] on span at bounding box center [805, 299] width 15 height 15
click at [805, 299] on input "Killeen, TX" at bounding box center [804, 297] width 12 height 12
checkbox input "true"
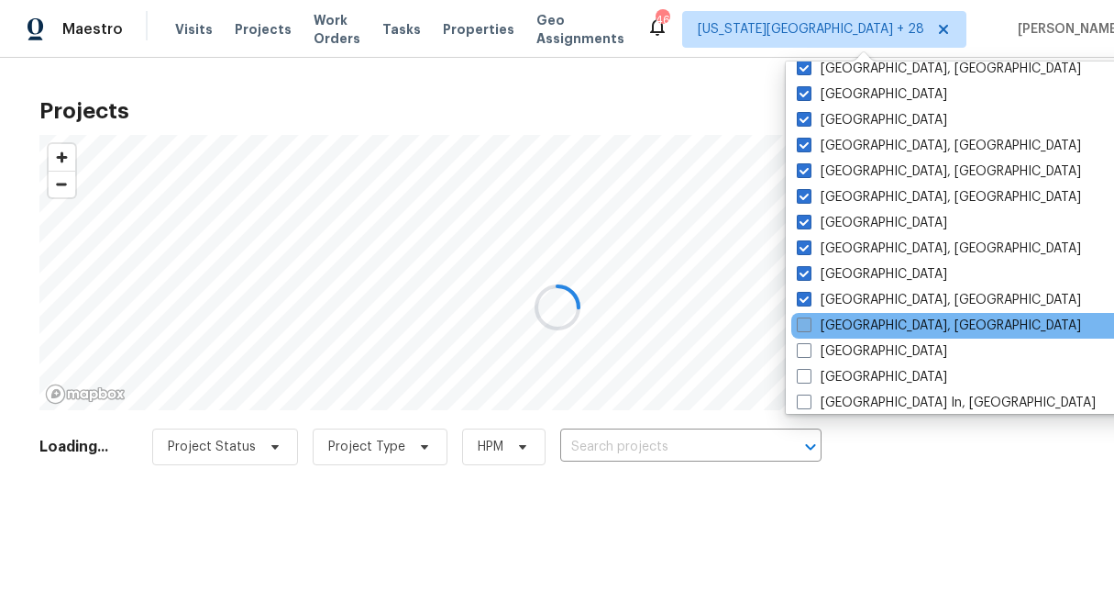
click at [805, 328] on span at bounding box center [804, 324] width 15 height 15
click at [805, 328] on input "Knoxville, TN" at bounding box center [803, 322] width 12 height 12
checkbox input "true"
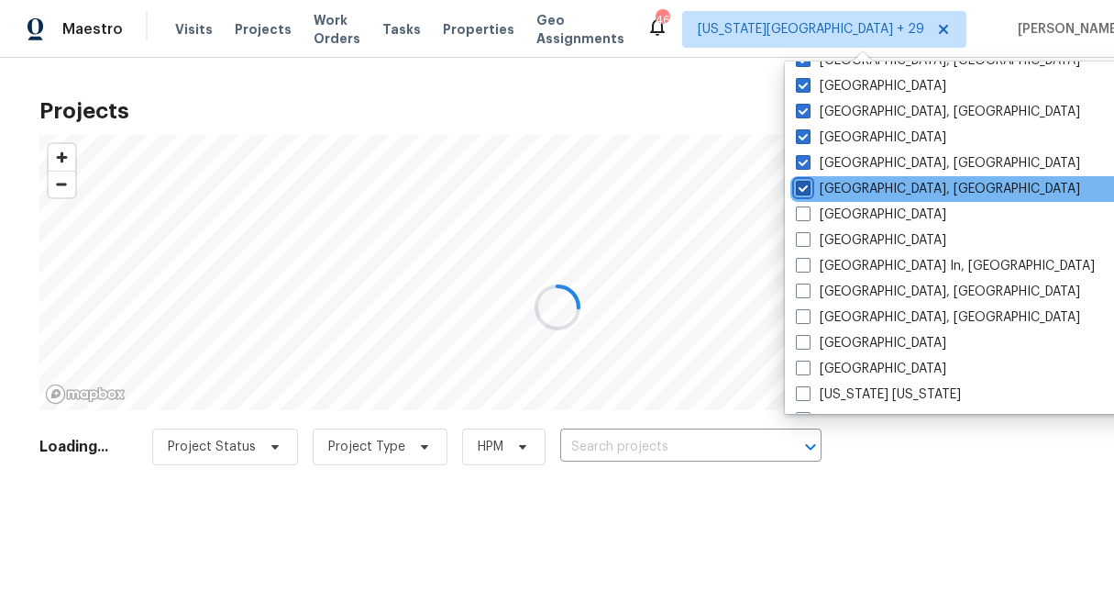
scroll to position [645, 0]
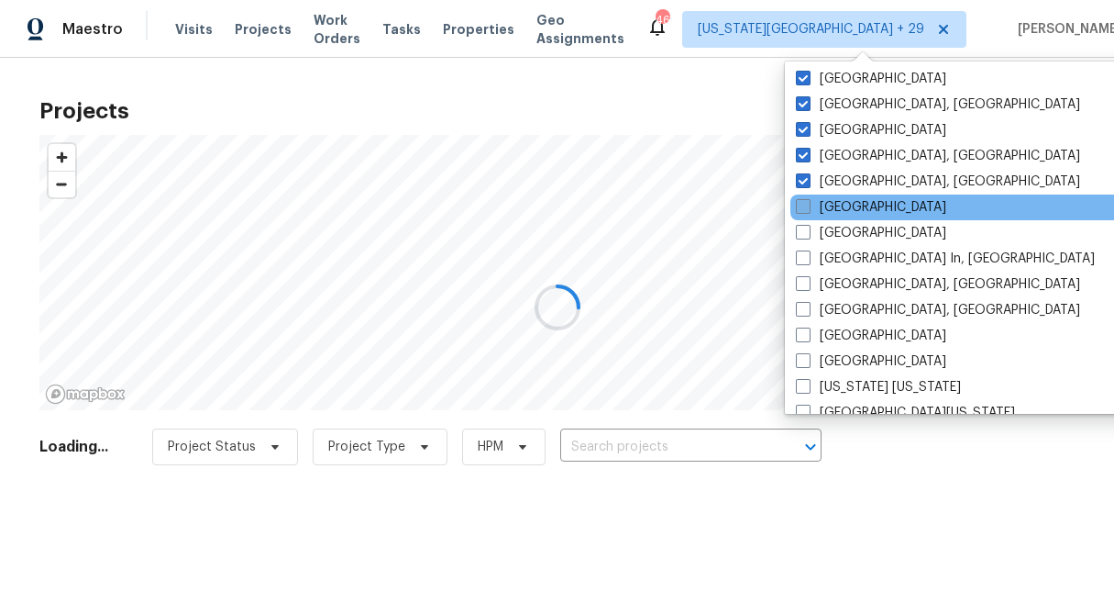
click at [803, 203] on span at bounding box center [803, 206] width 15 height 15
click at [803, 203] on input "Las Vegas" at bounding box center [802, 204] width 12 height 12
checkbox input "true"
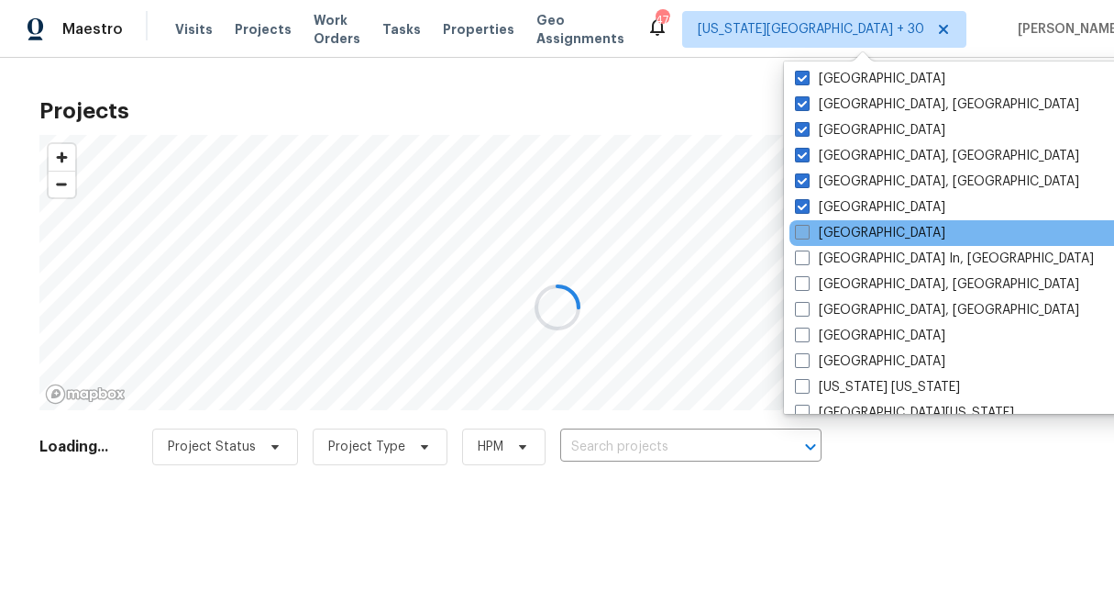
click at [805, 227] on span at bounding box center [802, 232] width 15 height 15
click at [805, 227] on input "Los Angeles" at bounding box center [801, 230] width 12 height 12
checkbox input "true"
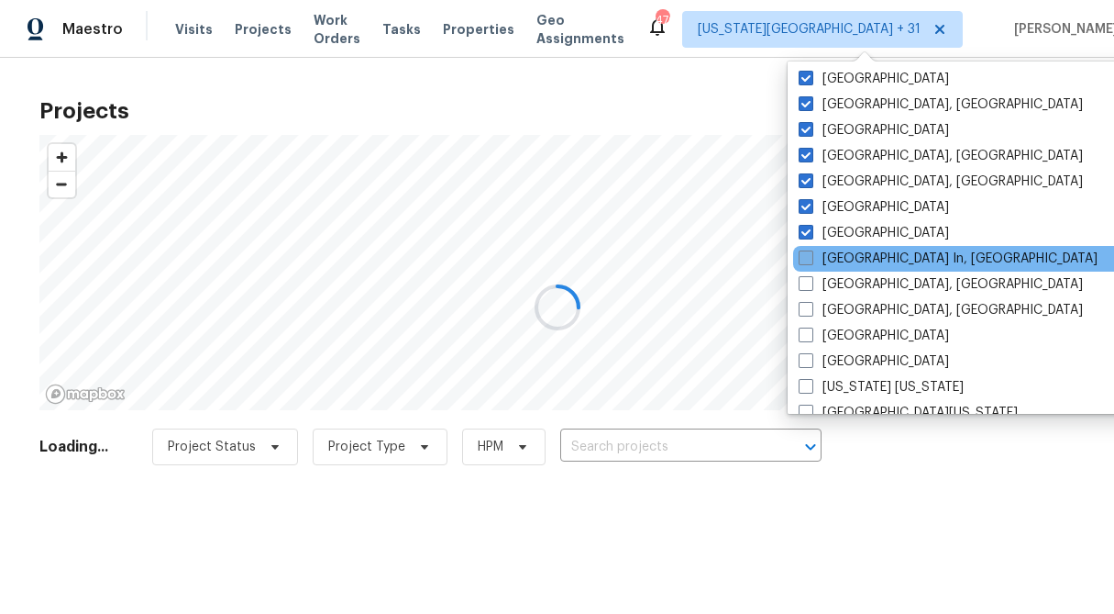
click at [804, 256] on span at bounding box center [806, 257] width 15 height 15
click at [804, 256] on input "Louisville In, KY" at bounding box center [805, 255] width 12 height 12
checkbox input "true"
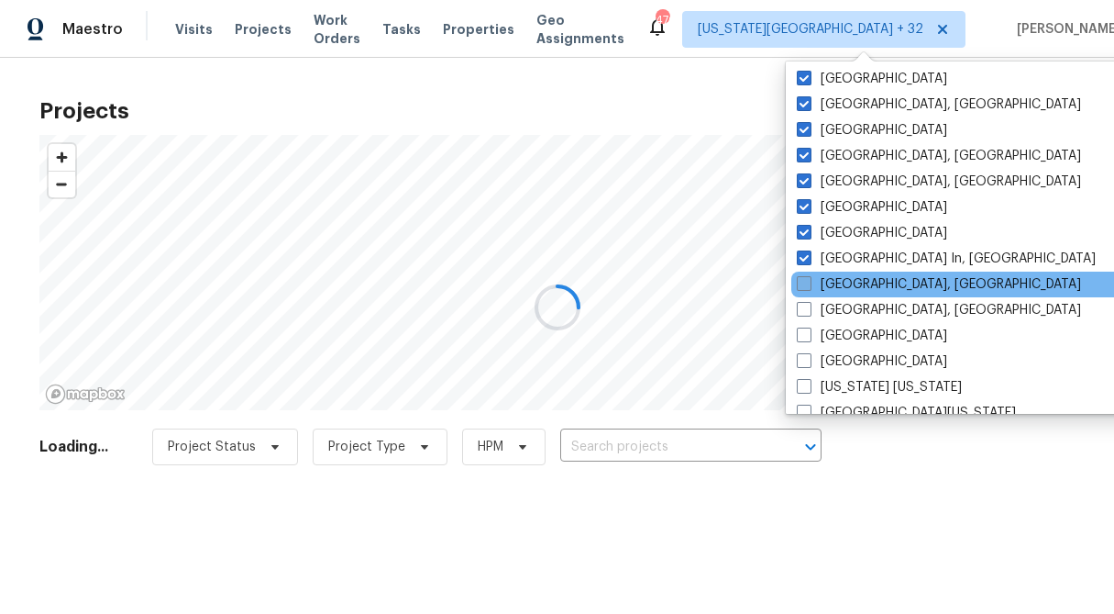
click at [807, 282] on span at bounding box center [804, 283] width 15 height 15
click at [807, 282] on input "Memphis, TN" at bounding box center [803, 281] width 12 height 12
checkbox input "true"
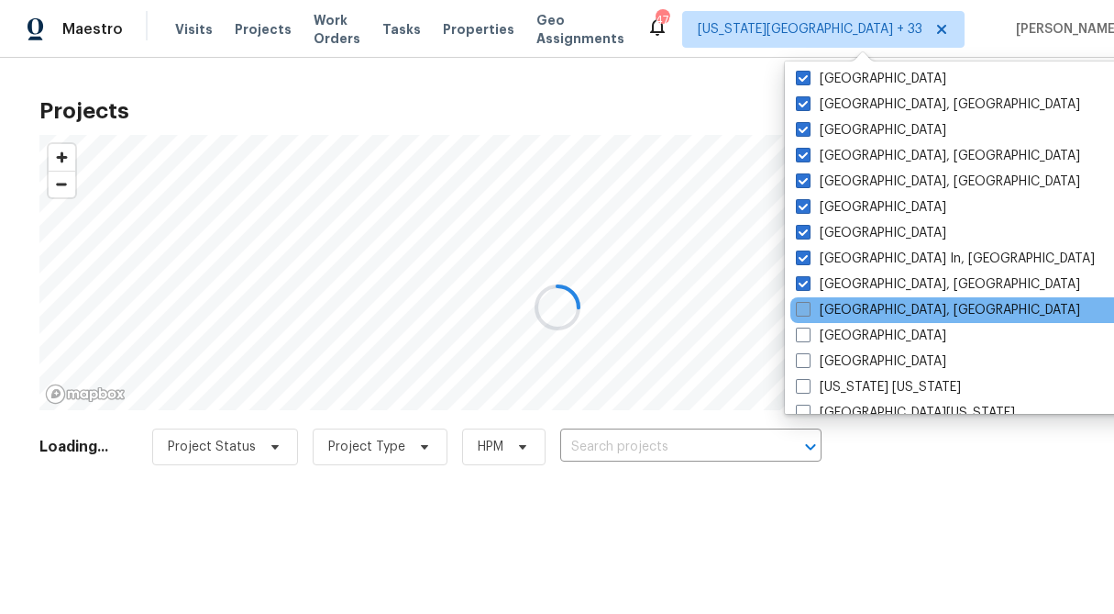
click at [805, 310] on span at bounding box center [803, 309] width 15 height 15
click at [805, 310] on input "Miami, FL" at bounding box center [802, 307] width 12 height 12
checkbox input "true"
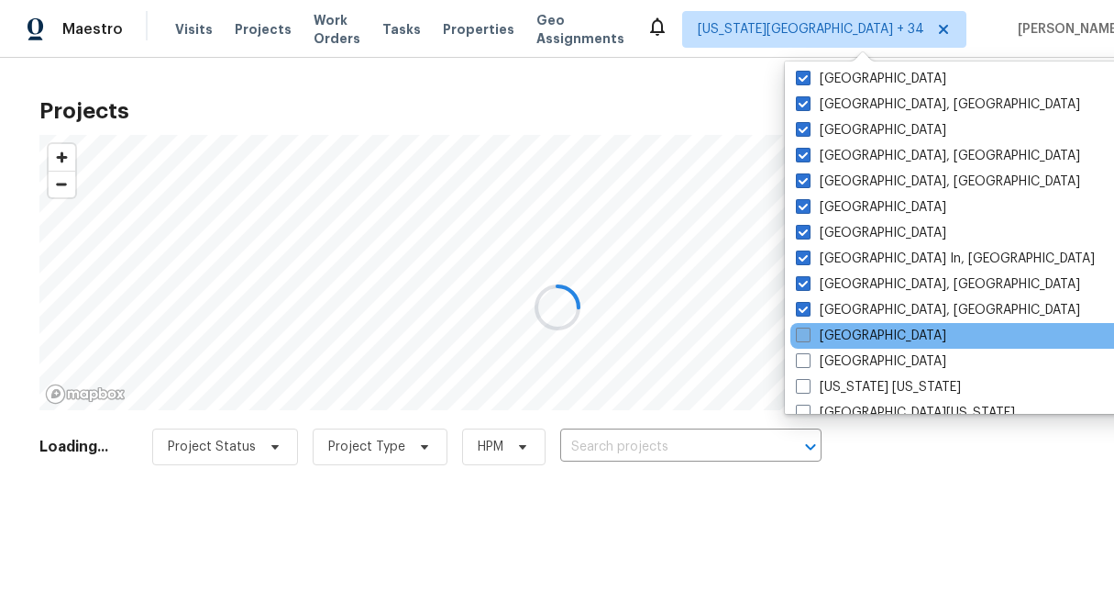
click at [800, 335] on span at bounding box center [803, 334] width 15 height 15
click at [800, 335] on input "Minneapolis" at bounding box center [802, 333] width 12 height 12
checkbox input "true"
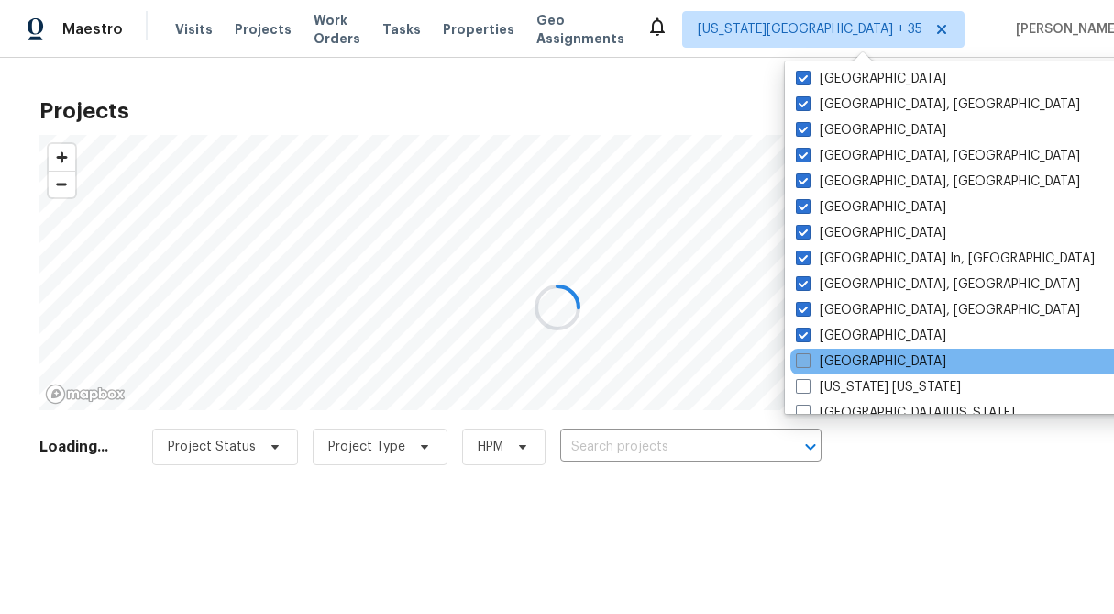
click at [802, 356] on span at bounding box center [803, 360] width 15 height 15
click at [802, 356] on input "Nashville" at bounding box center [802, 358] width 12 height 12
checkbox input "true"
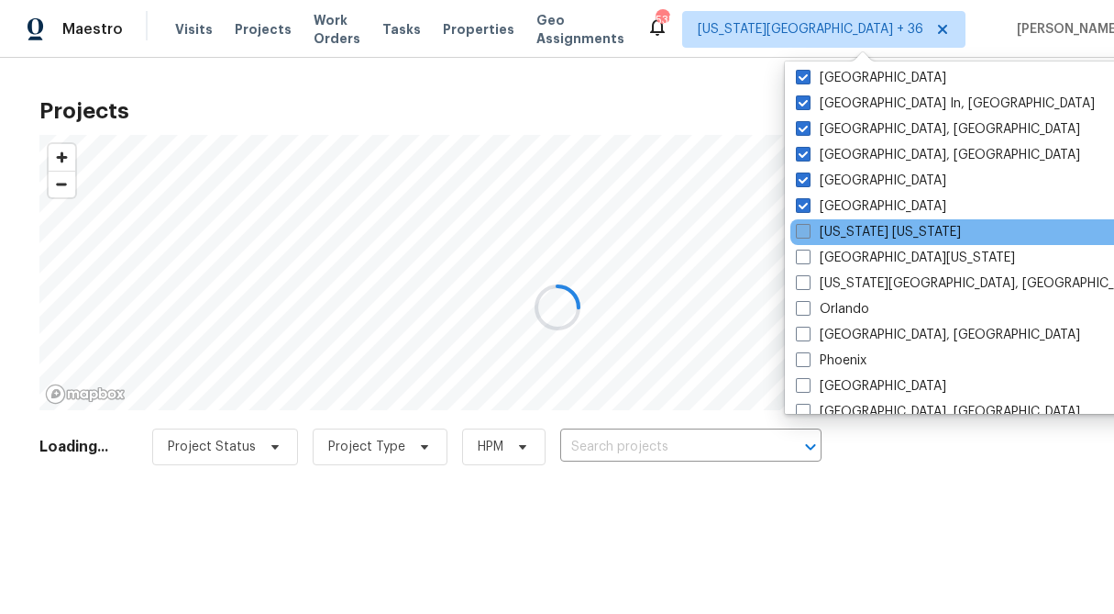
click at [802, 228] on span at bounding box center [803, 231] width 15 height 15
click at [802, 228] on input "New York New Jersey" at bounding box center [802, 229] width 12 height 12
checkbox input "true"
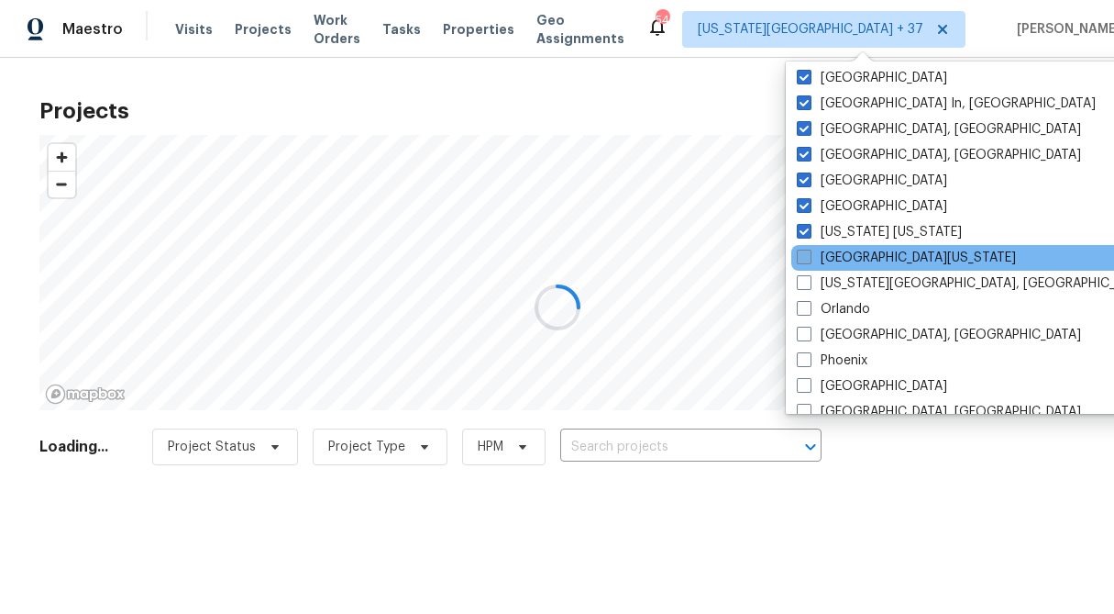
click at [806, 251] on span at bounding box center [804, 256] width 15 height 15
click at [806, 251] on input "Northern Colorado" at bounding box center [803, 255] width 12 height 12
checkbox input "true"
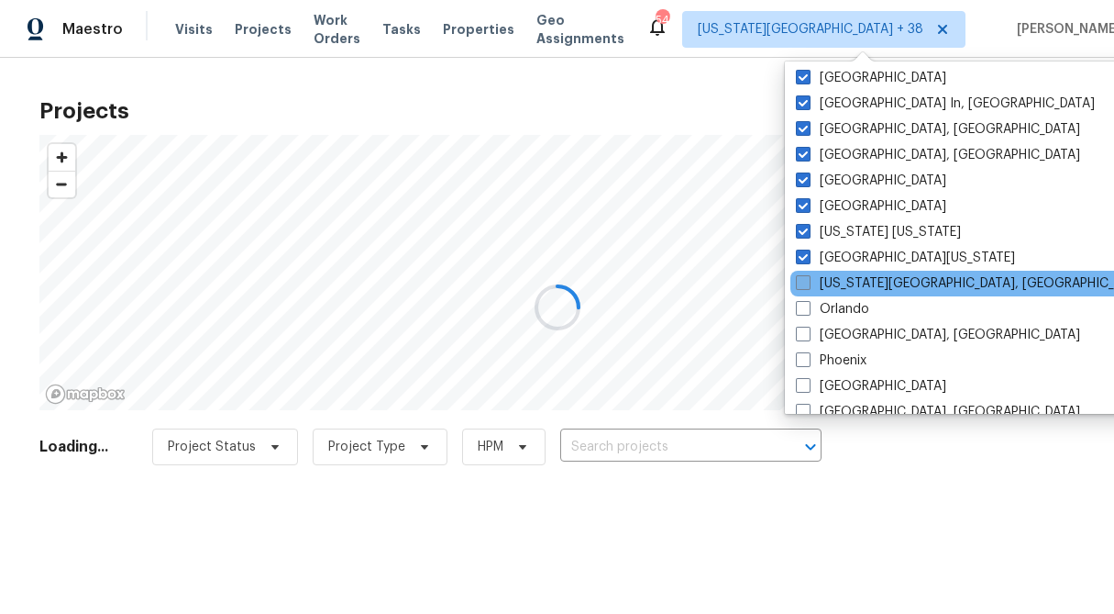
click at [801, 281] on span at bounding box center [803, 282] width 15 height 15
click at [801, 281] on input "Oklahoma City, OK" at bounding box center [802, 280] width 12 height 12
checkbox input "true"
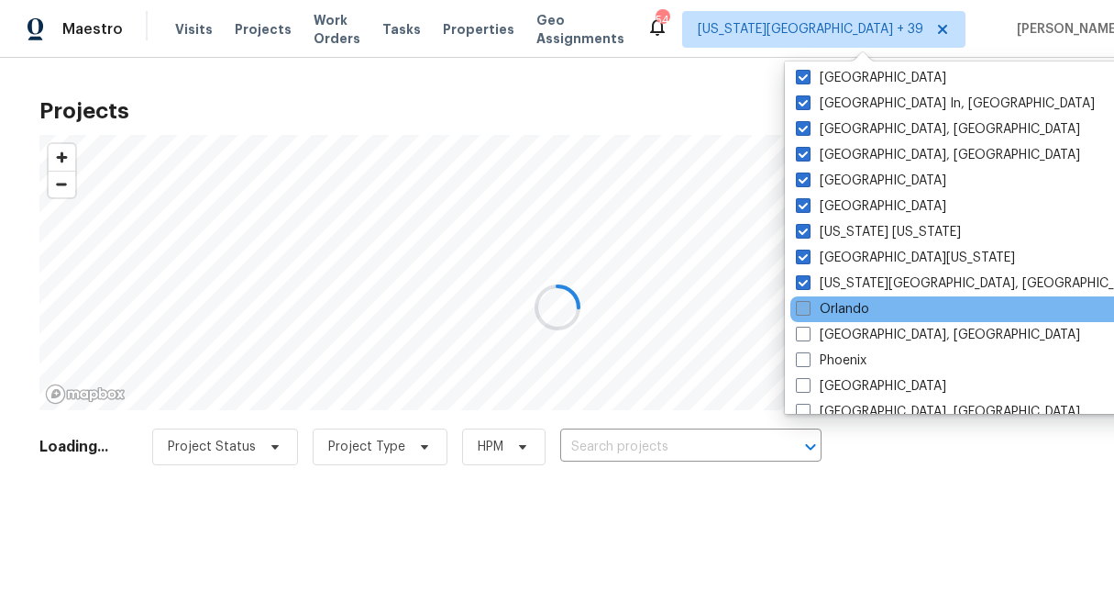
click at [804, 316] on label "Orlando" at bounding box center [832, 309] width 73 height 18
click at [804, 312] on input "Orlando" at bounding box center [802, 306] width 12 height 12
checkbox input "true"
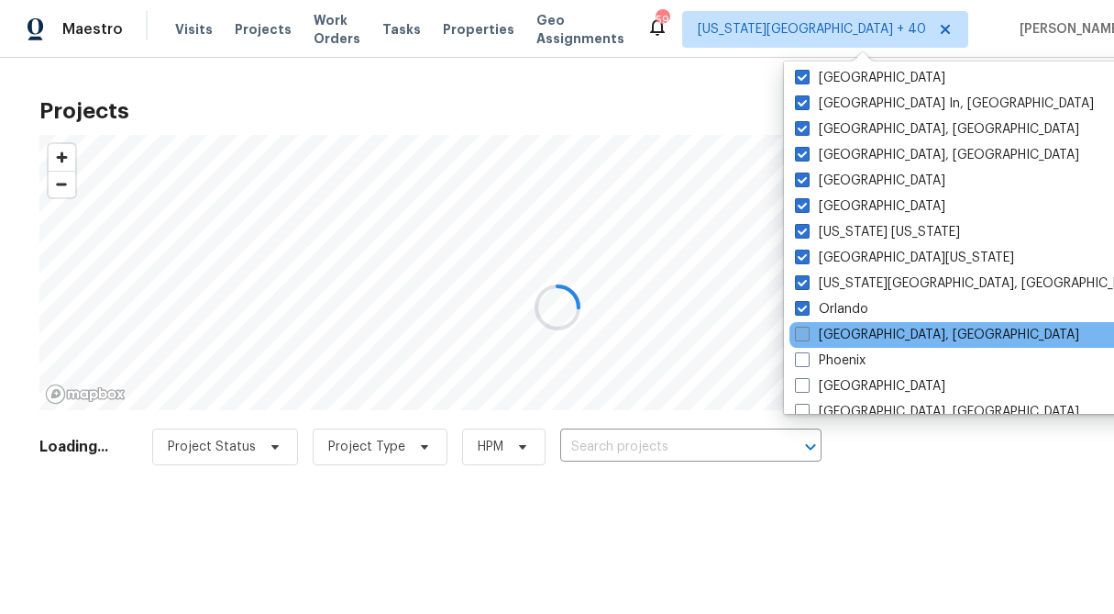
click at [804, 335] on span at bounding box center [802, 334] width 15 height 15
click at [804, 335] on input "Philadelphia, PA" at bounding box center [801, 332] width 12 height 12
checkbox input "true"
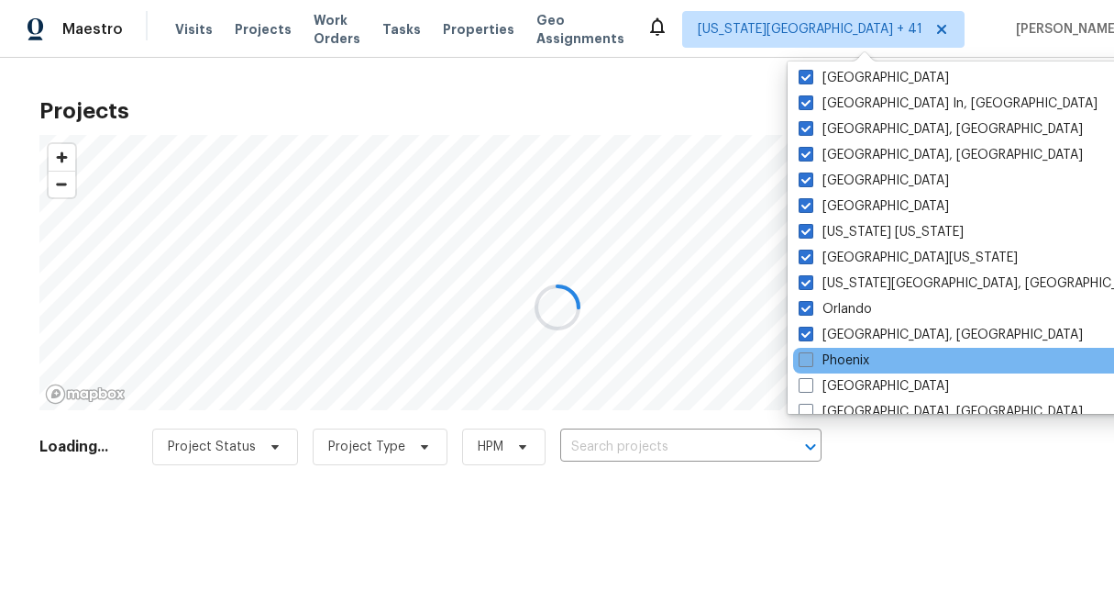
click at [806, 363] on span at bounding box center [806, 359] width 15 height 15
click at [806, 363] on input "Phoenix" at bounding box center [805, 357] width 12 height 12
checkbox input "true"
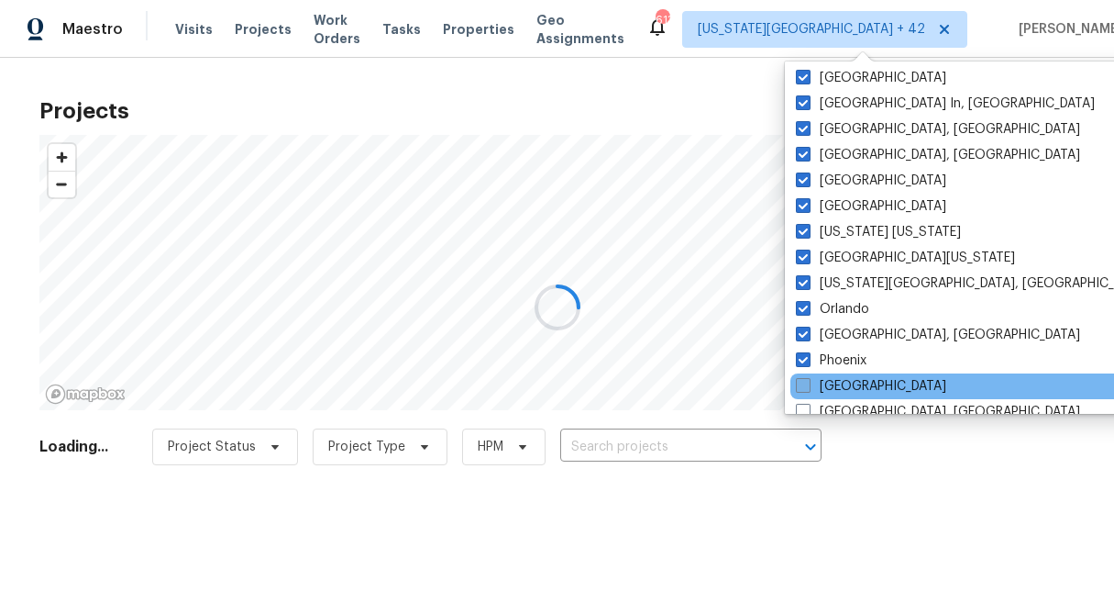
click at [808, 382] on span at bounding box center [803, 385] width 15 height 15
click at [808, 382] on input "Portland" at bounding box center [802, 383] width 12 height 12
checkbox input "true"
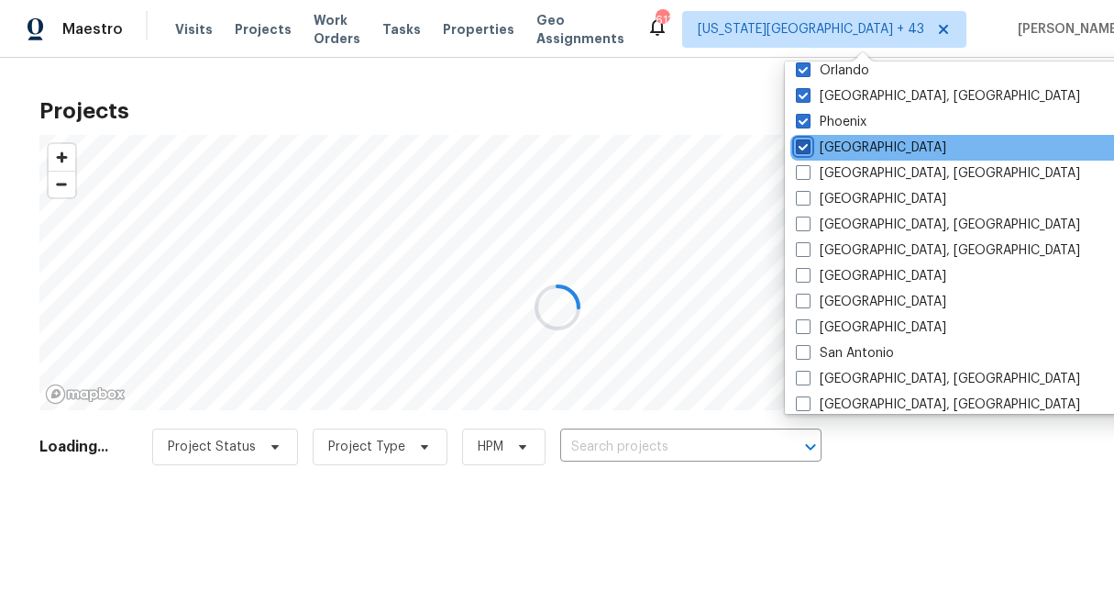
scroll to position [1039, 0]
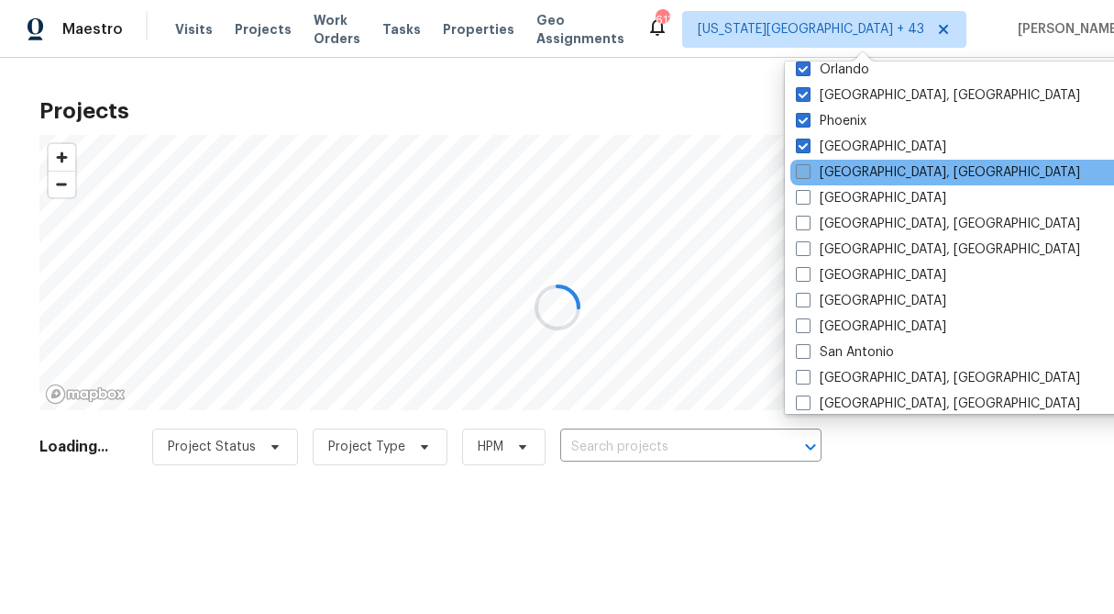
click at [803, 171] on span at bounding box center [803, 171] width 15 height 15
click at [803, 171] on input "Prescott, AZ" at bounding box center [802, 169] width 12 height 12
checkbox input "true"
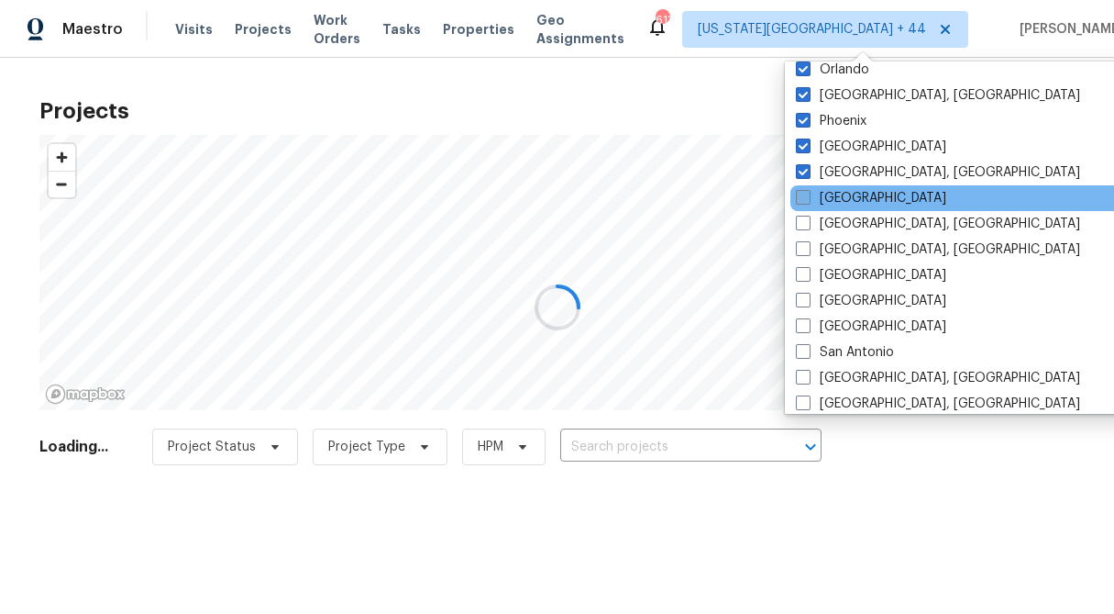
click at [803, 196] on span at bounding box center [803, 197] width 15 height 15
click at [803, 196] on input "Raleigh" at bounding box center [802, 195] width 12 height 12
checkbox input "true"
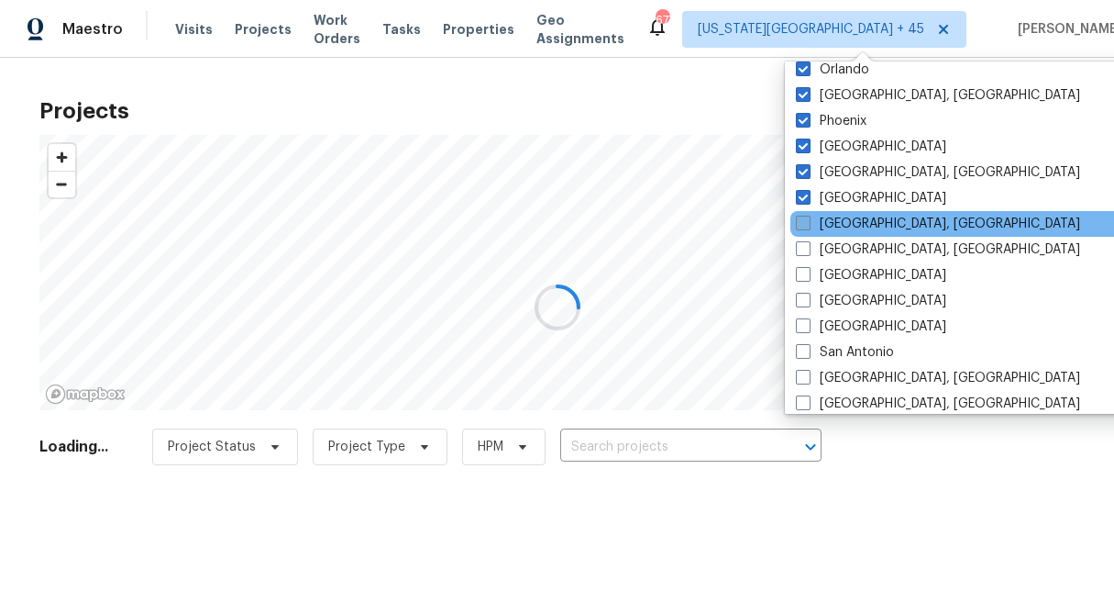
click at [803, 225] on span at bounding box center [803, 223] width 15 height 15
click at [803, 225] on input "Reno, NV" at bounding box center [802, 221] width 12 height 12
checkbox input "true"
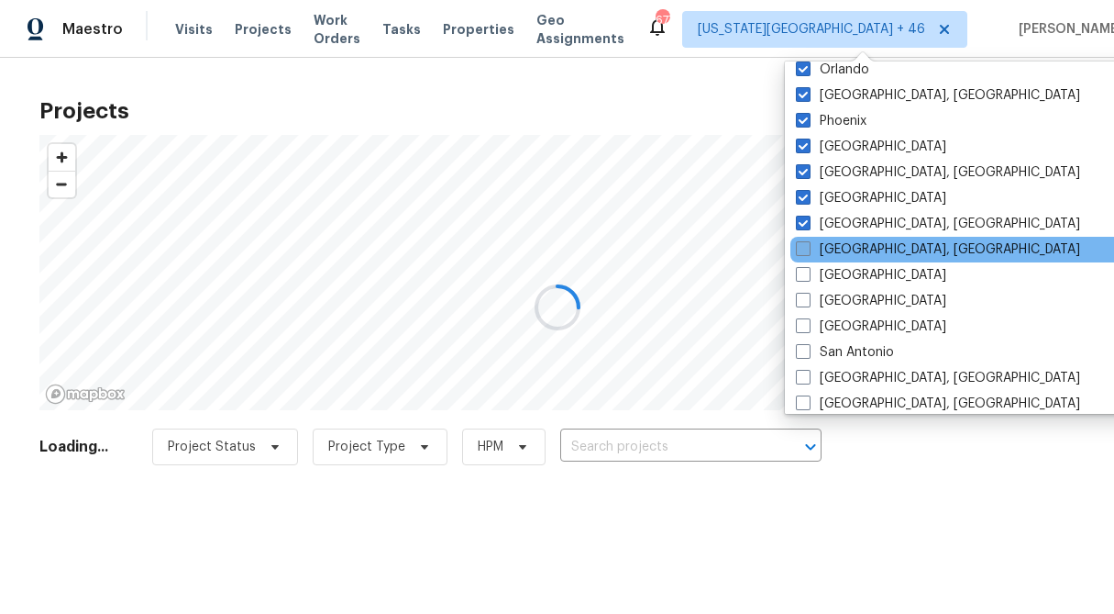
click at [803, 246] on span at bounding box center [803, 248] width 15 height 15
click at [803, 246] on input "Richmond, VA" at bounding box center [802, 246] width 12 height 12
checkbox input "true"
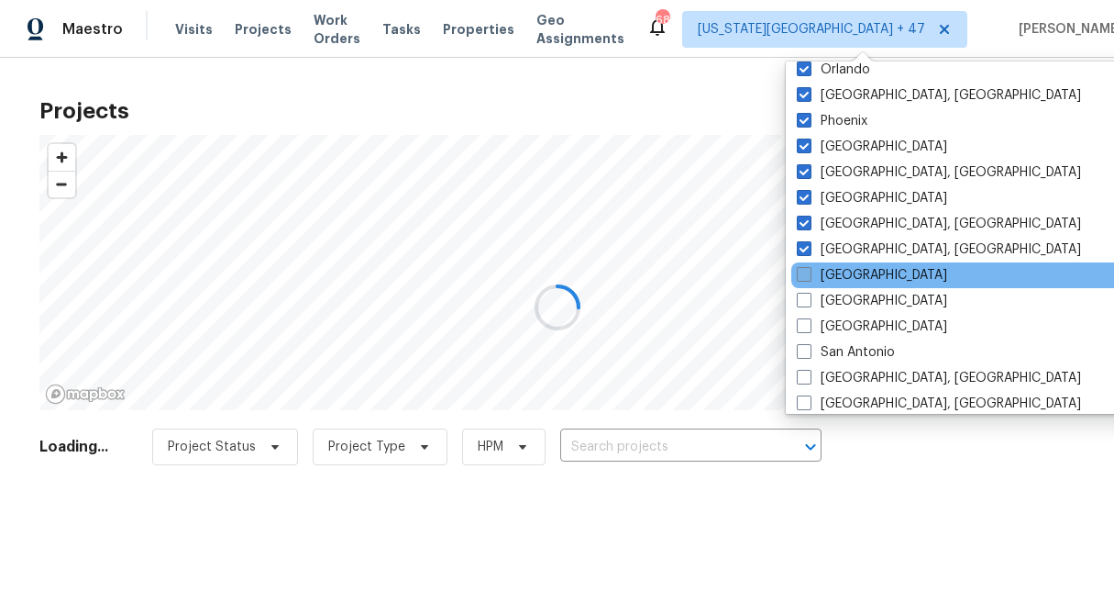
click at [803, 270] on span at bounding box center [804, 274] width 15 height 15
click at [803, 270] on input "Riverside" at bounding box center [803, 272] width 12 height 12
checkbox input "true"
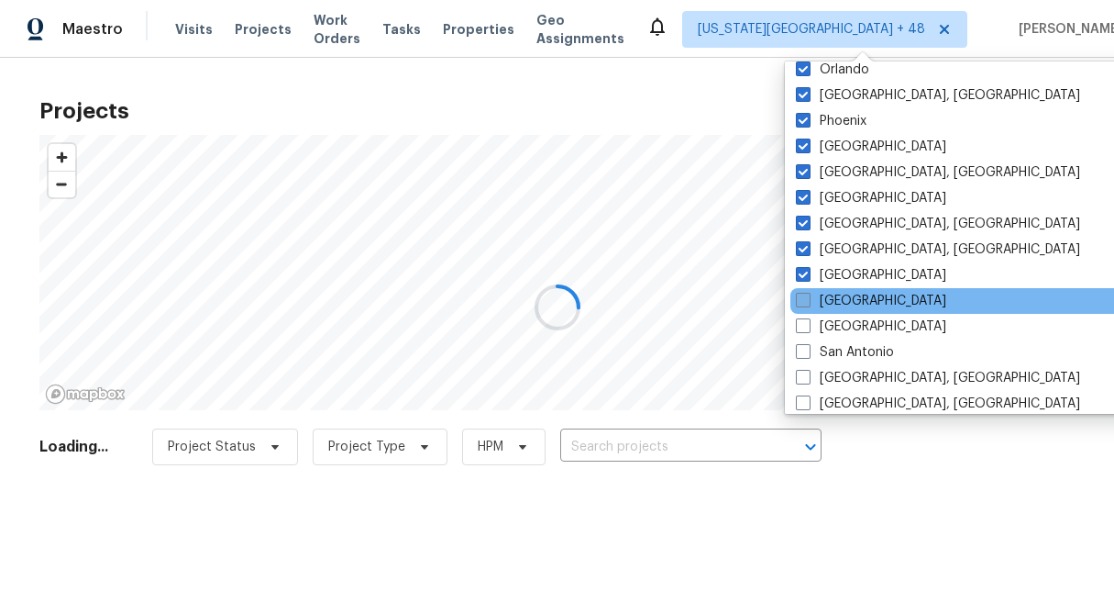
click at [803, 298] on span at bounding box center [803, 300] width 15 height 15
click at [803, 298] on input "Sacramento" at bounding box center [802, 298] width 12 height 12
checkbox input "true"
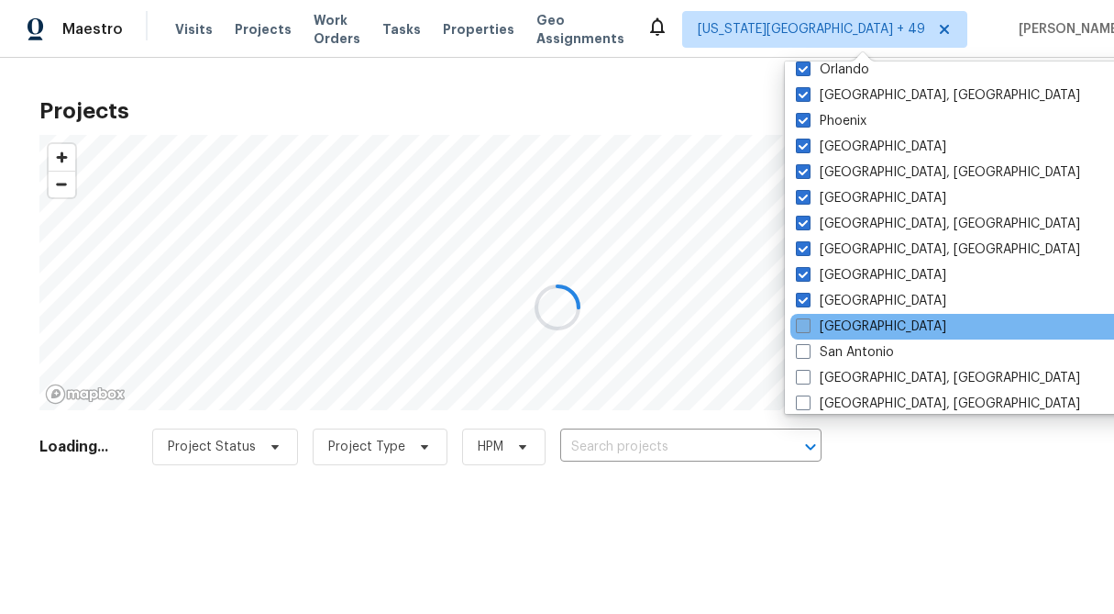
click at [804, 324] on span at bounding box center [803, 325] width 15 height 15
click at [804, 324] on input "Salt Lake City" at bounding box center [802, 323] width 12 height 12
checkbox input "true"
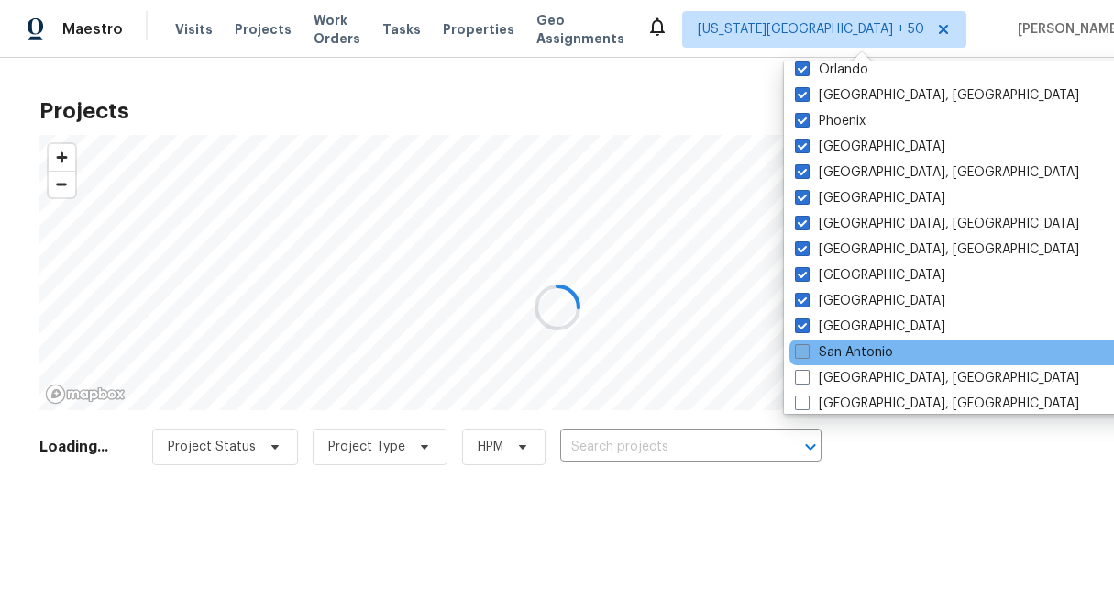
click at [803, 355] on span at bounding box center [802, 351] width 15 height 15
click at [803, 355] on input "San Antonio" at bounding box center [801, 349] width 12 height 12
checkbox input "true"
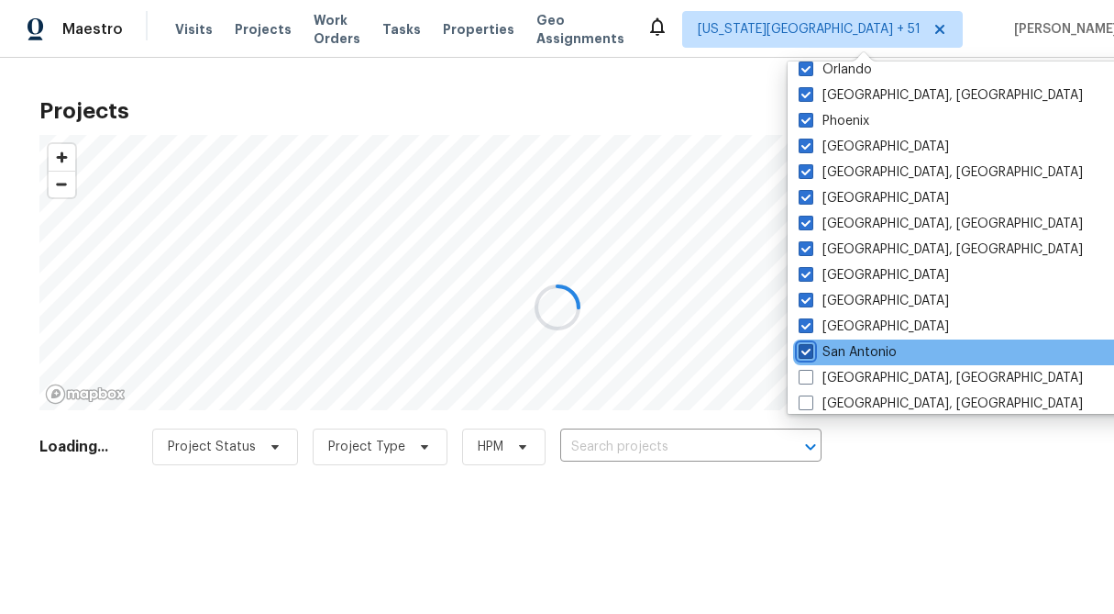
scroll to position [1229, 0]
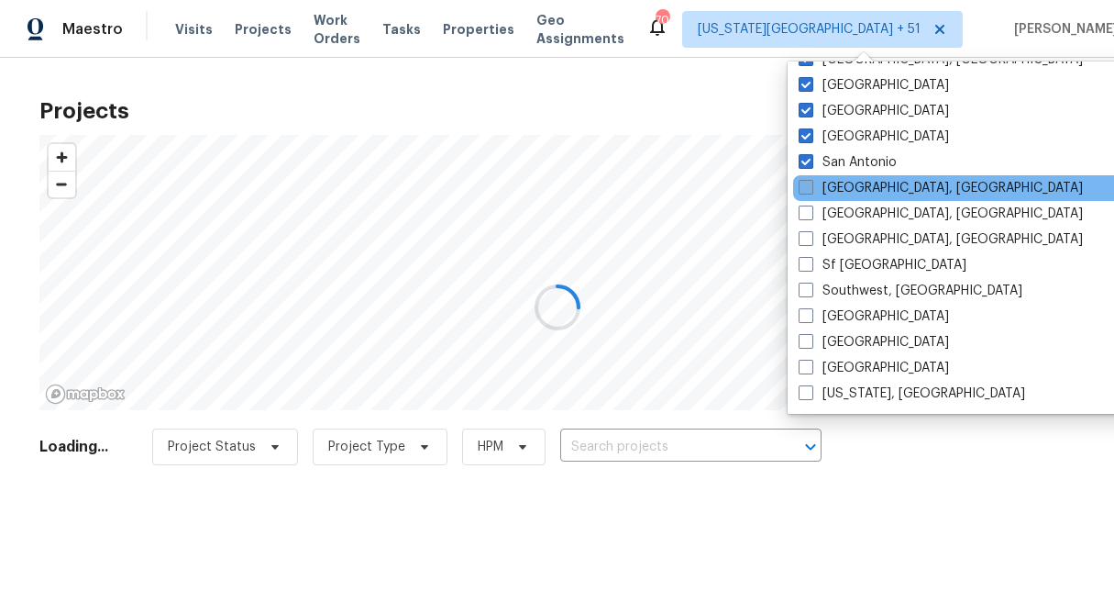
click at [803, 184] on span at bounding box center [806, 187] width 15 height 15
click at [803, 184] on input "San Diego, CA" at bounding box center [805, 185] width 12 height 12
checkbox input "true"
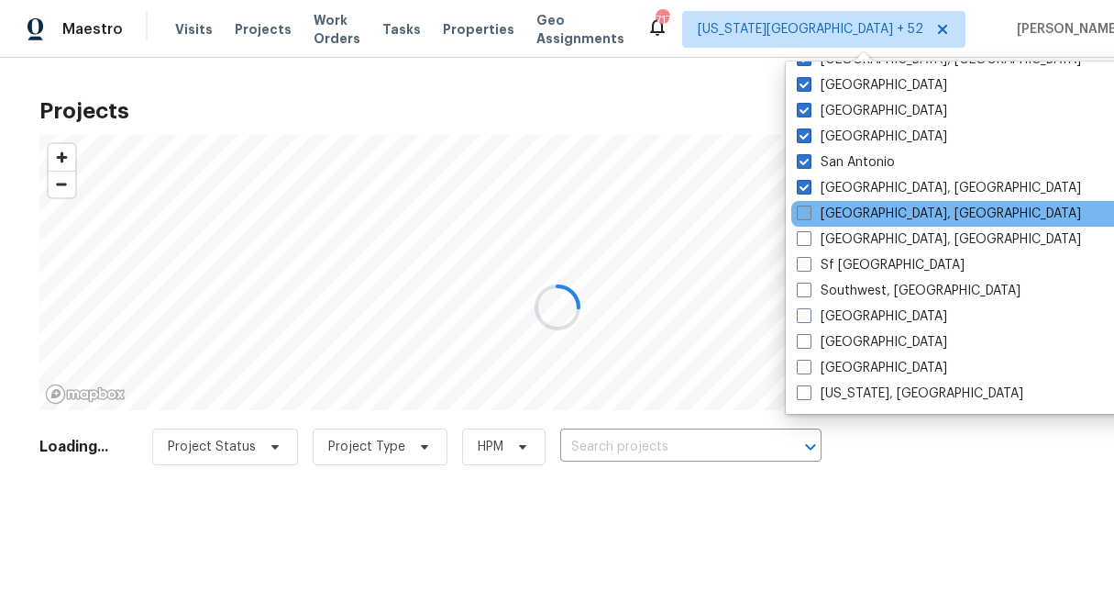
click at [808, 213] on span at bounding box center [804, 212] width 15 height 15
click at [808, 213] on input "Savannah, GA" at bounding box center [803, 211] width 12 height 12
checkbox input "true"
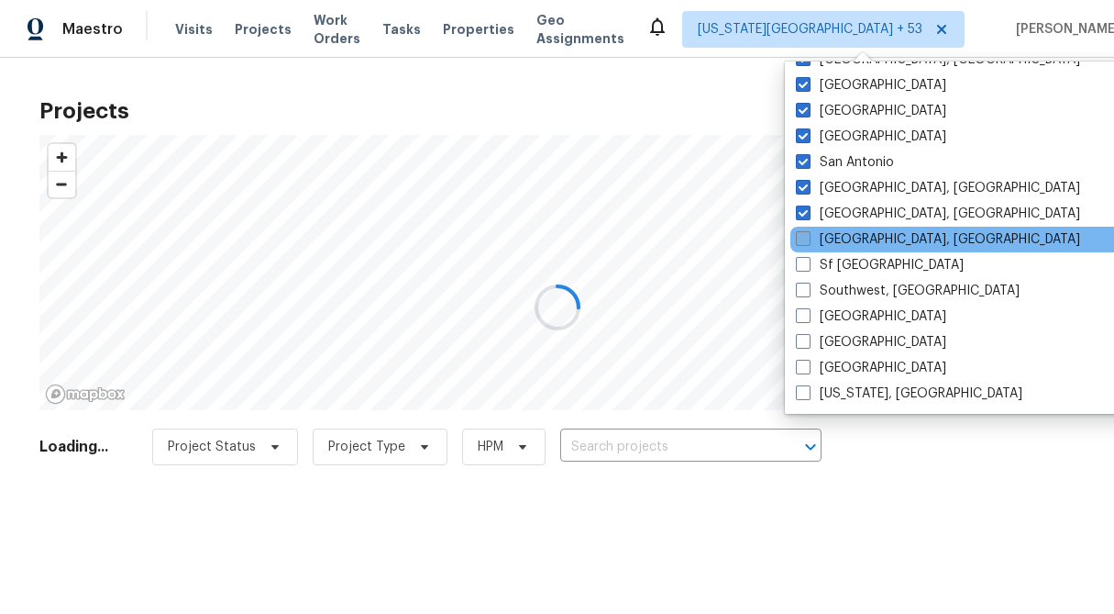
click at [804, 241] on span at bounding box center [803, 238] width 15 height 15
click at [804, 241] on input "Seattle, WA" at bounding box center [802, 236] width 12 height 12
checkbox input "true"
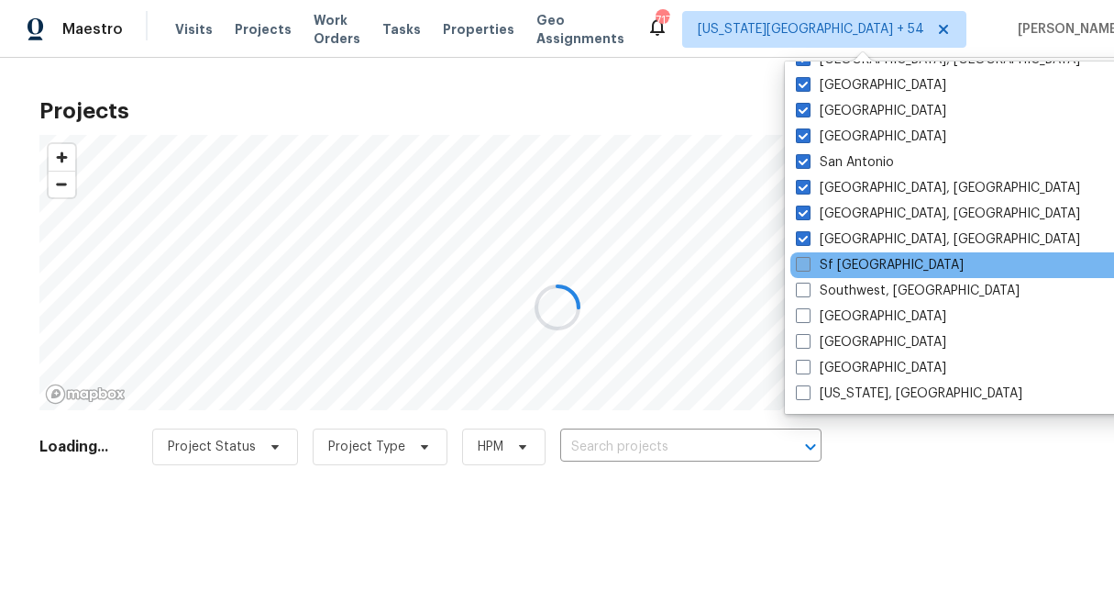
click at [803, 265] on span at bounding box center [803, 264] width 15 height 15
click at [803, 265] on input "Sf Bay Area" at bounding box center [802, 262] width 12 height 12
checkbox input "true"
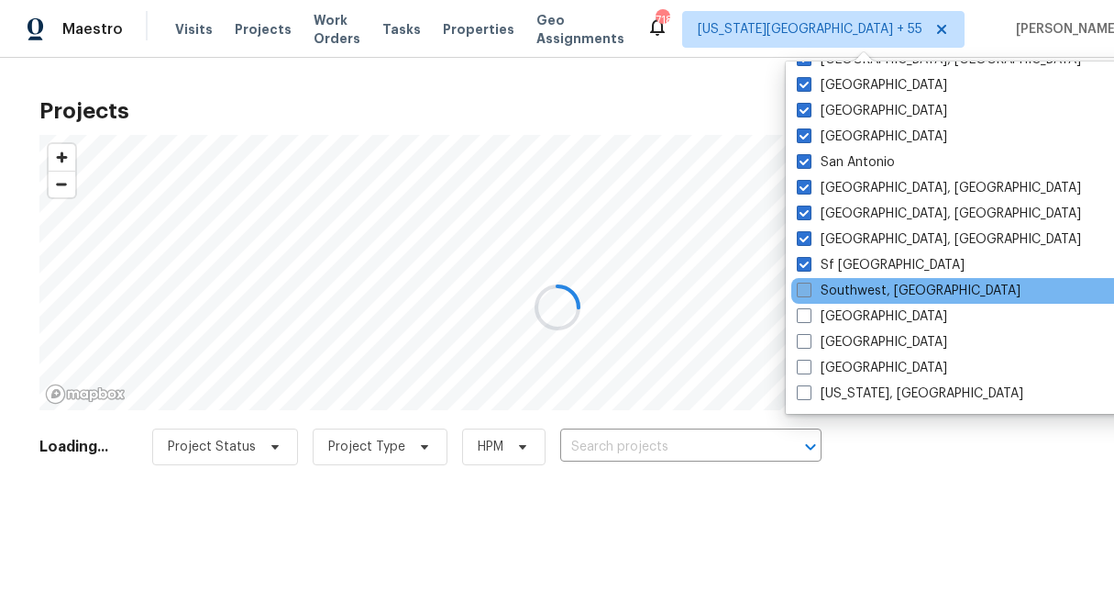
click at [804, 292] on span at bounding box center [804, 289] width 15 height 15
click at [804, 292] on input "Southwest, FL" at bounding box center [803, 288] width 12 height 12
checkbox input "true"
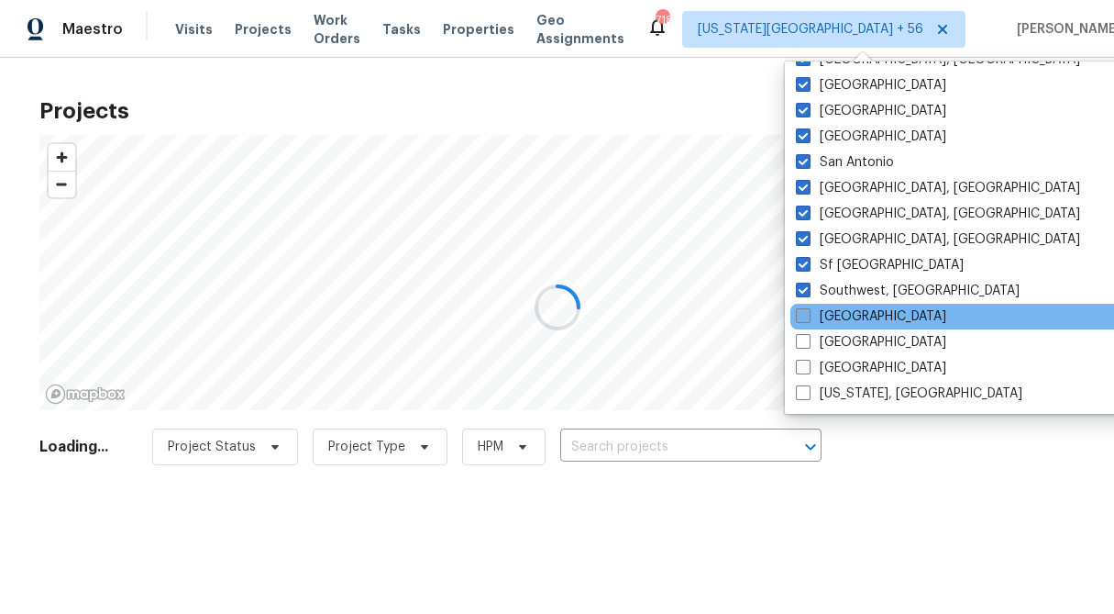
click at [805, 314] on span at bounding box center [803, 315] width 15 height 15
click at [805, 314] on input "St Louis" at bounding box center [802, 313] width 12 height 12
checkbox input "true"
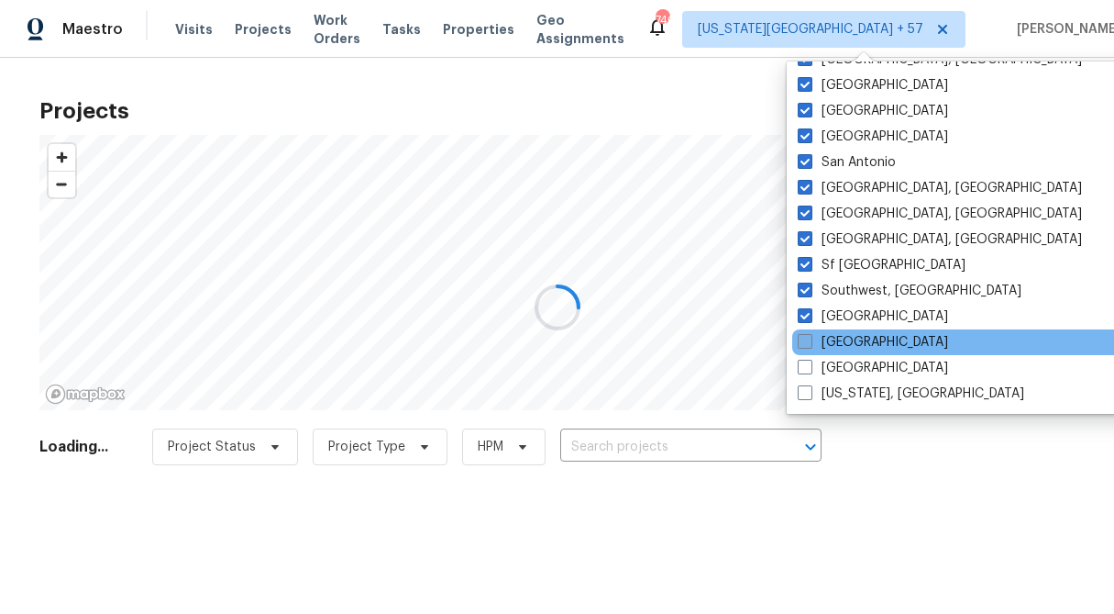
click at [804, 338] on span at bounding box center [805, 341] width 15 height 15
click at [804, 338] on input "Tampa" at bounding box center [804, 339] width 12 height 12
checkbox input "true"
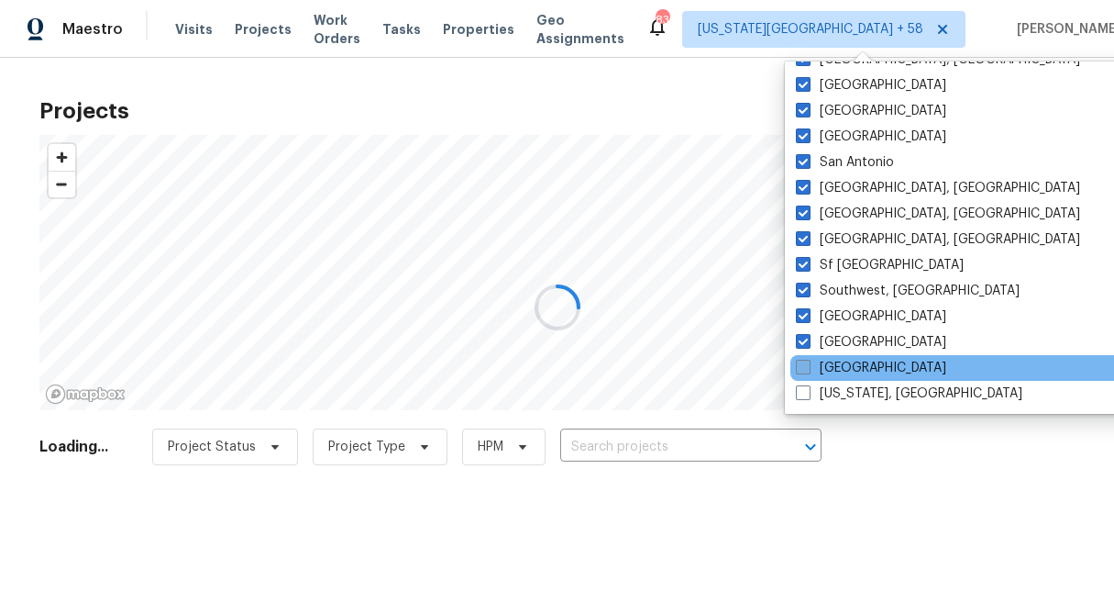
click at [803, 374] on span at bounding box center [803, 367] width 15 height 15
click at [803, 371] on input "Tucson" at bounding box center [802, 365] width 12 height 12
checkbox input "true"
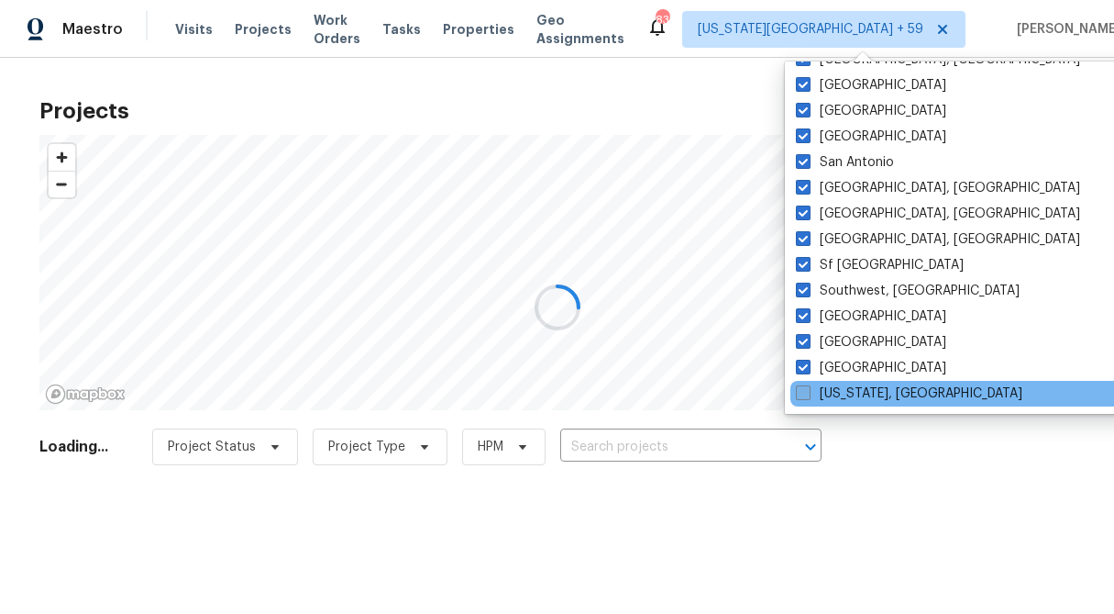
click at [803, 396] on span at bounding box center [803, 392] width 15 height 15
click at [803, 396] on input "Washington, DC" at bounding box center [802, 390] width 12 height 12
checkbox input "true"
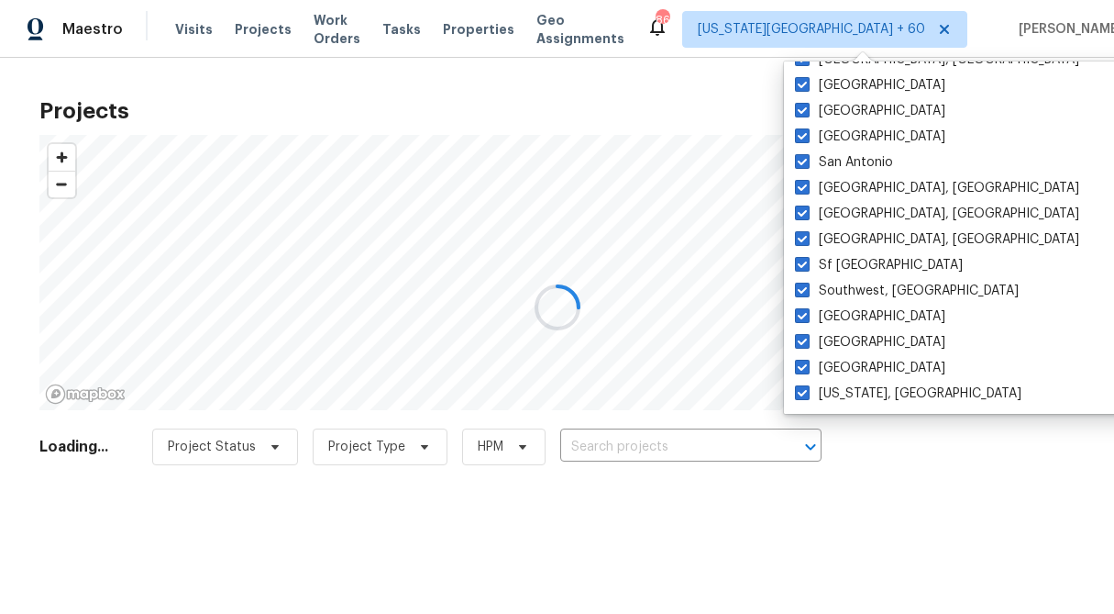
click at [706, 72] on div at bounding box center [557, 307] width 1114 height 614
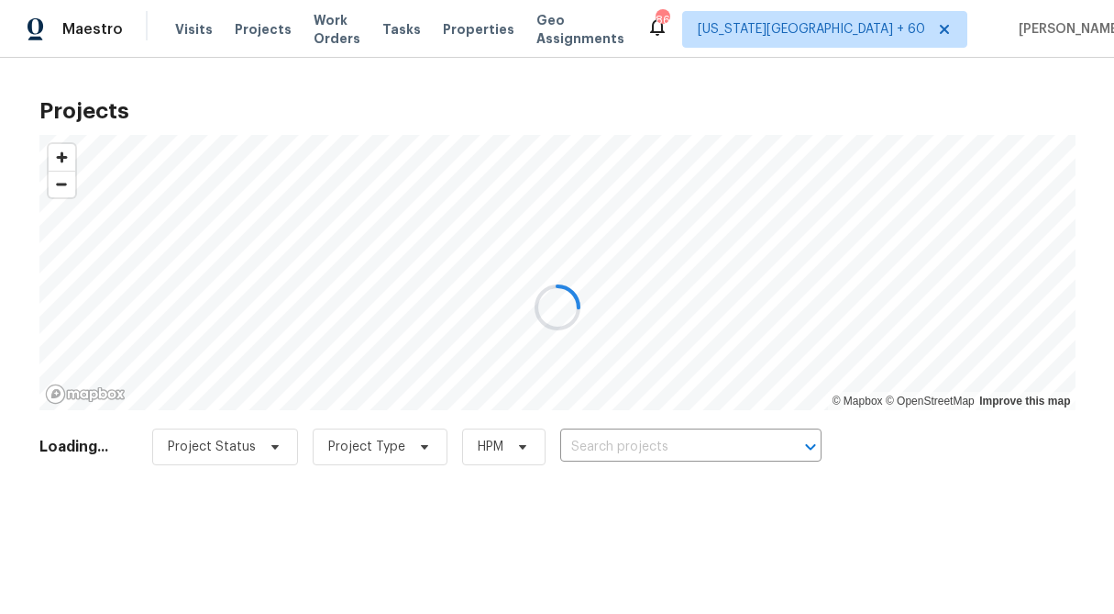
click at [622, 448] on div at bounding box center [557, 307] width 1114 height 614
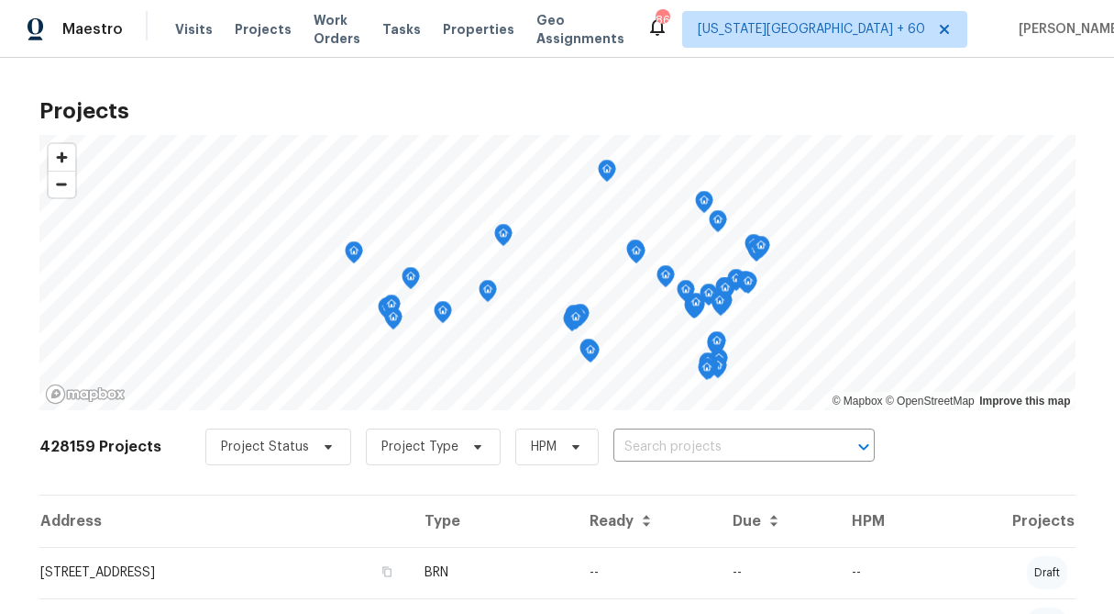
click at [622, 448] on input "text" at bounding box center [719, 447] width 210 height 28
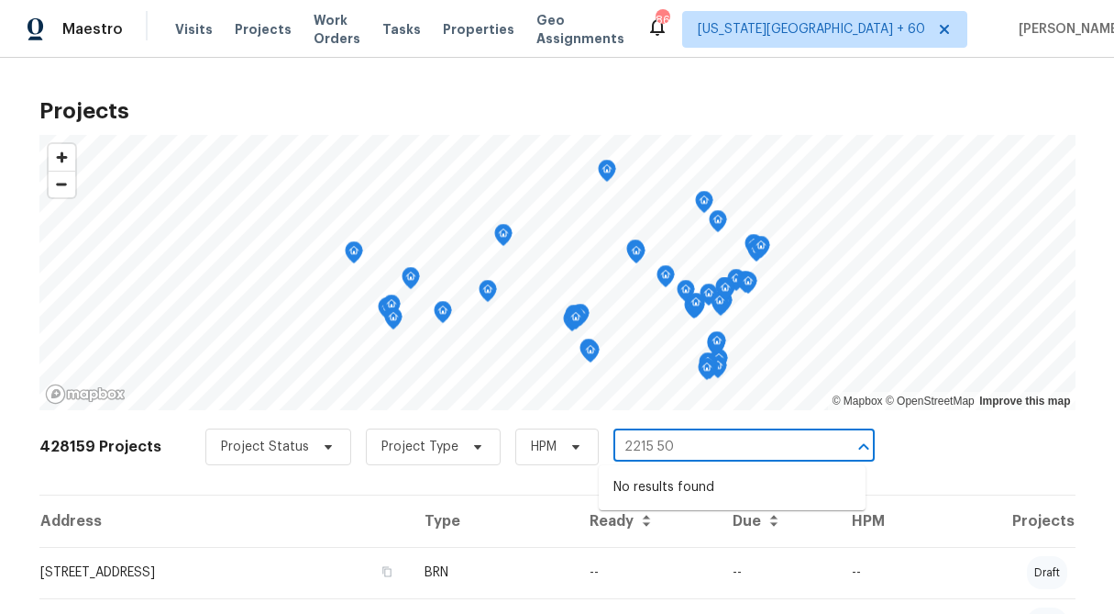
type input "2215 50"
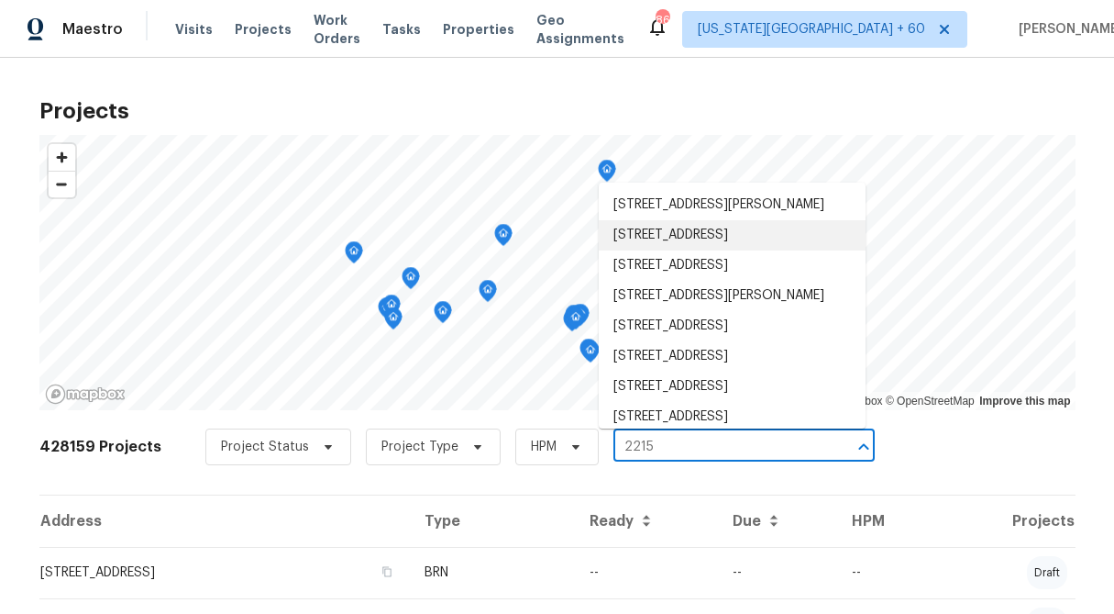
type input "2215"
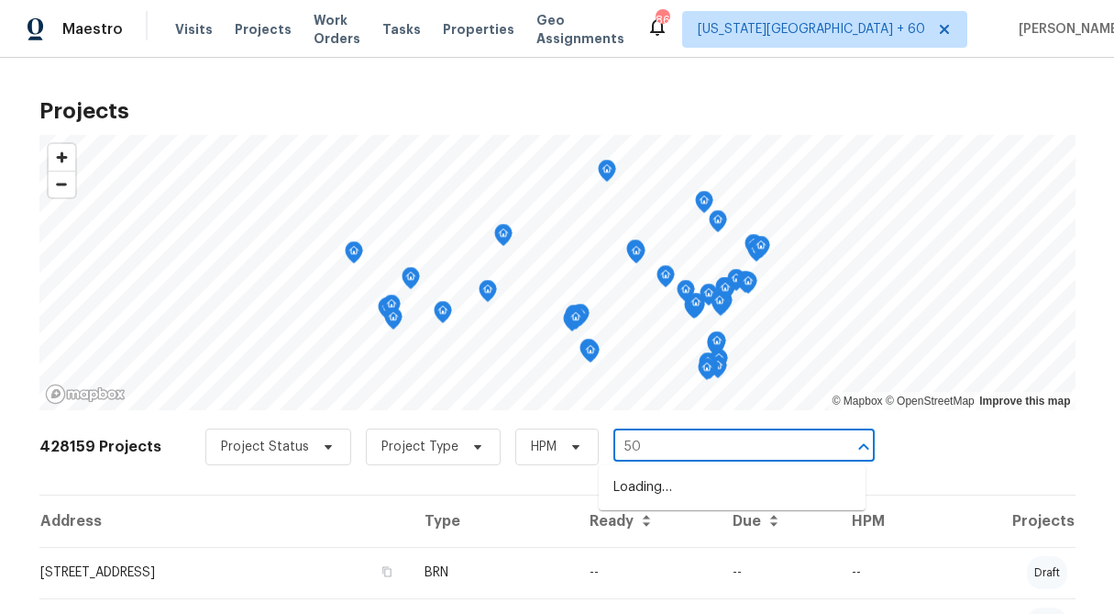
type input "5"
type input "2215"
type input "mission woods"
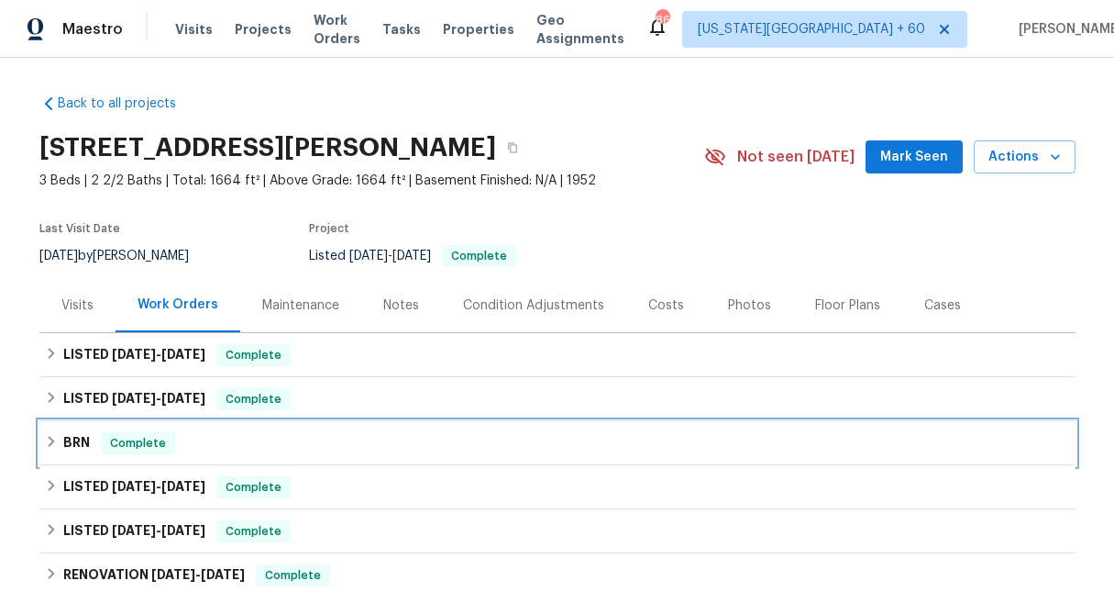
click at [46, 440] on icon at bounding box center [51, 441] width 13 height 13
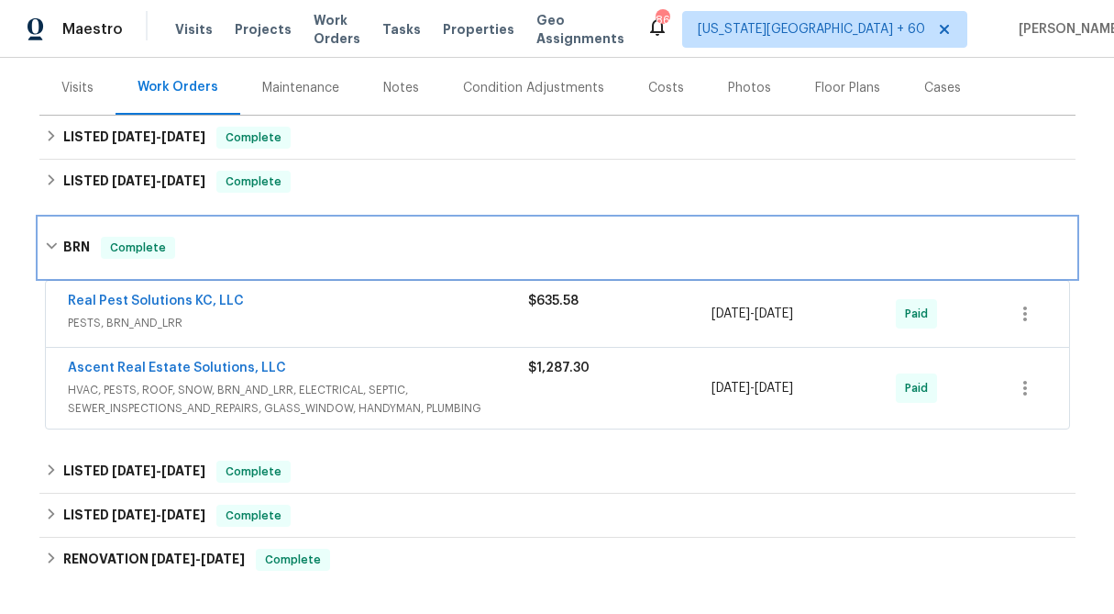
scroll to position [218, 0]
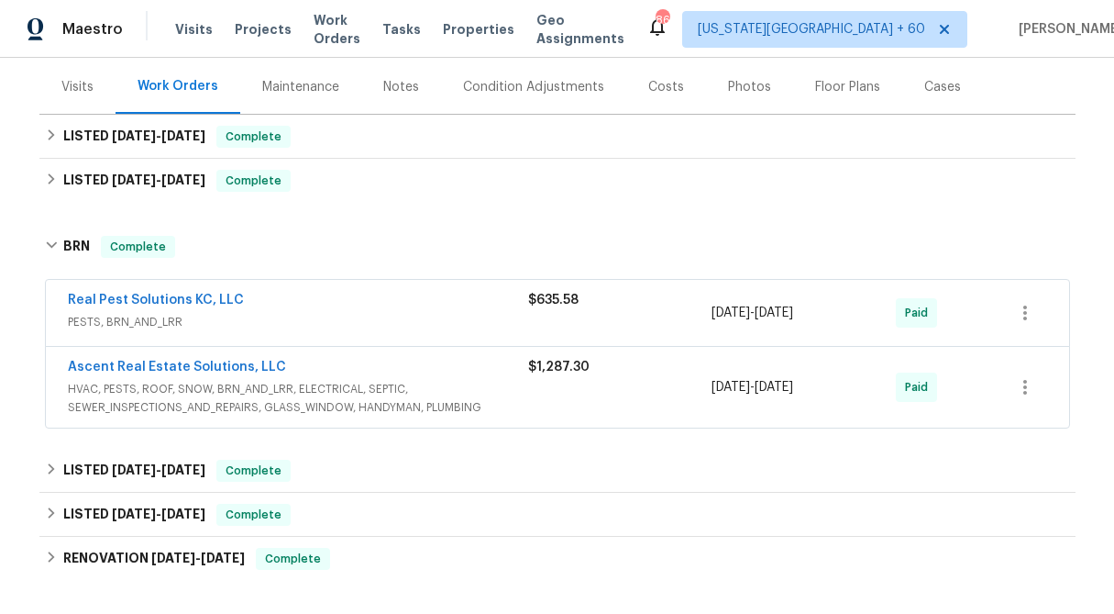
click at [571, 382] on div "$1,287.30" at bounding box center [620, 387] width 184 height 59
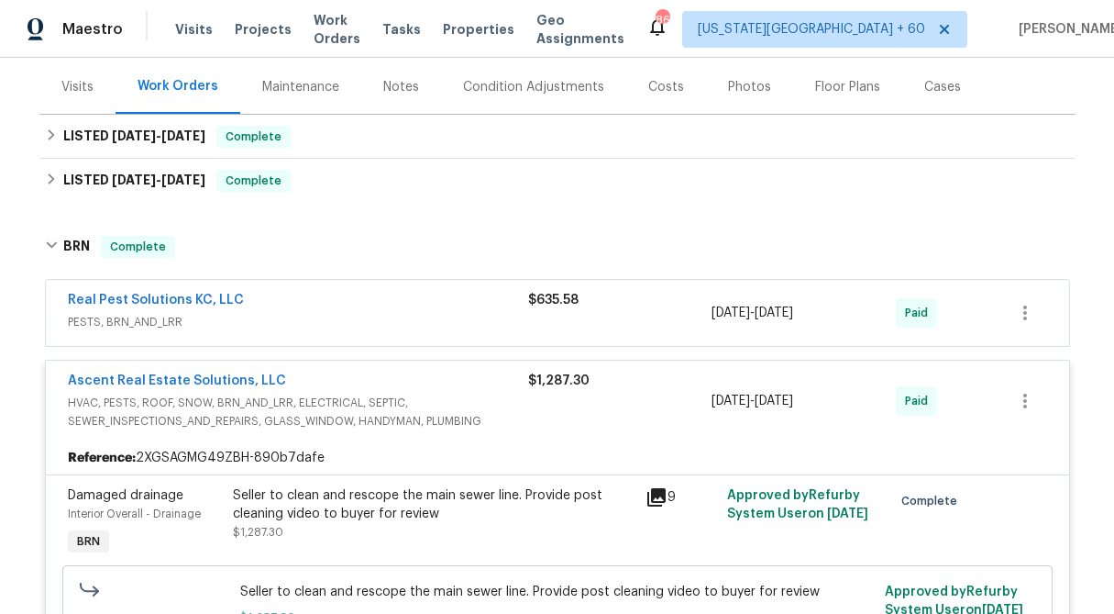
scroll to position [385, 0]
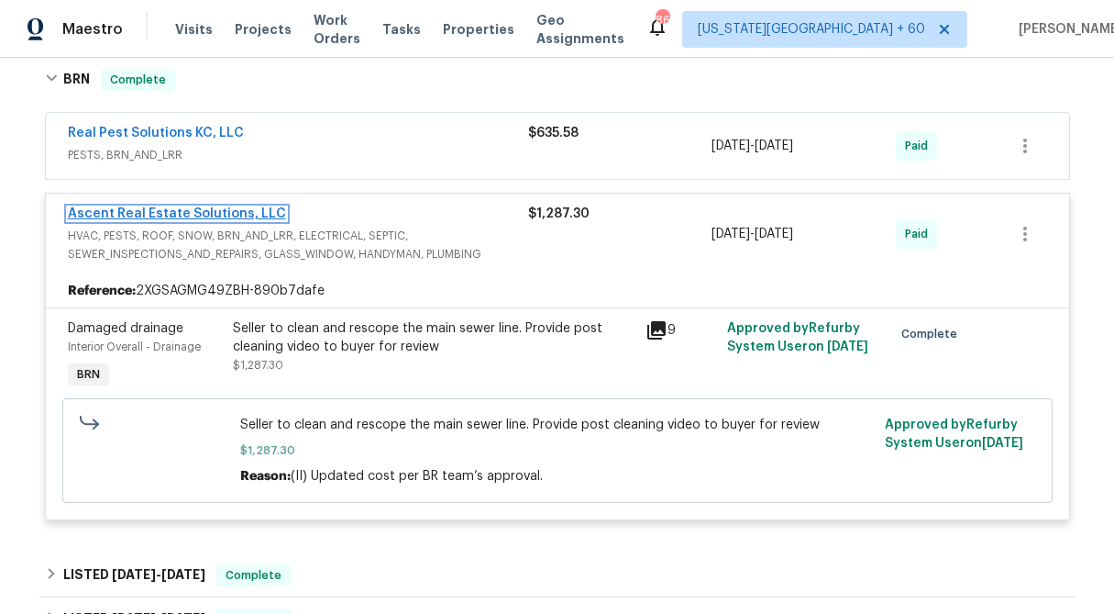
click at [173, 211] on link "Ascent Real Estate Solutions, LLC" at bounding box center [177, 213] width 218 height 13
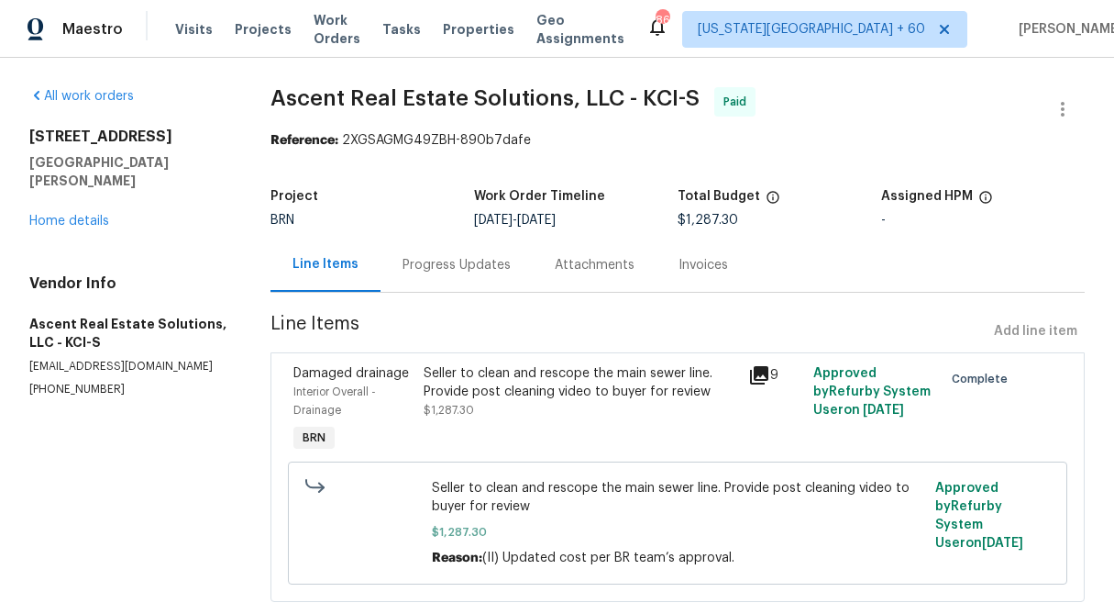
scroll to position [40, 0]
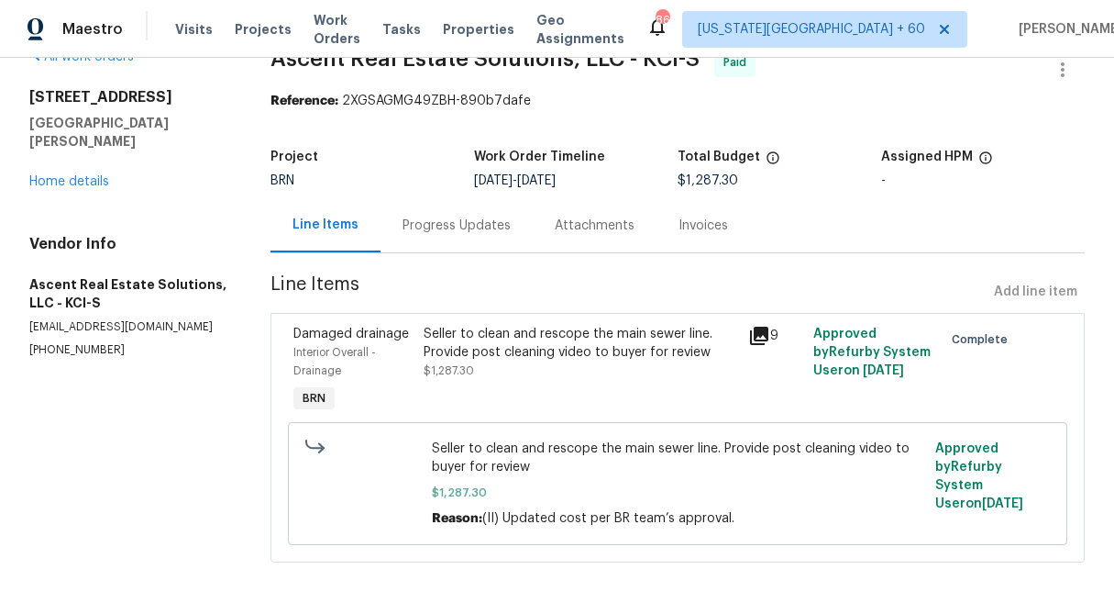
click at [463, 219] on div "Progress Updates" at bounding box center [457, 225] width 108 height 18
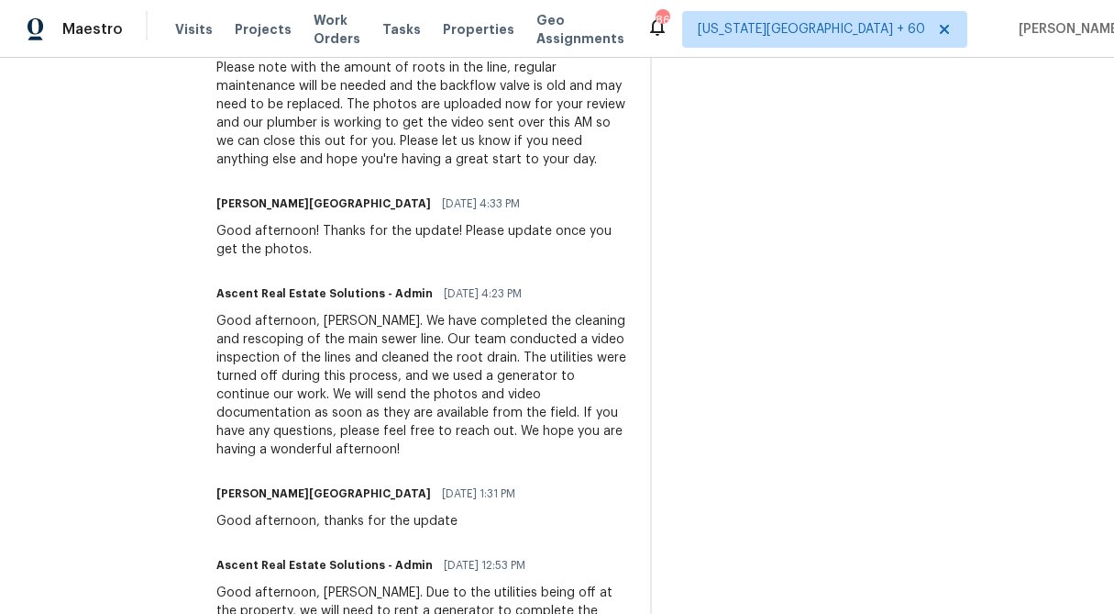
scroll to position [1400, 0]
